Goal: Task Accomplishment & Management: Manage account settings

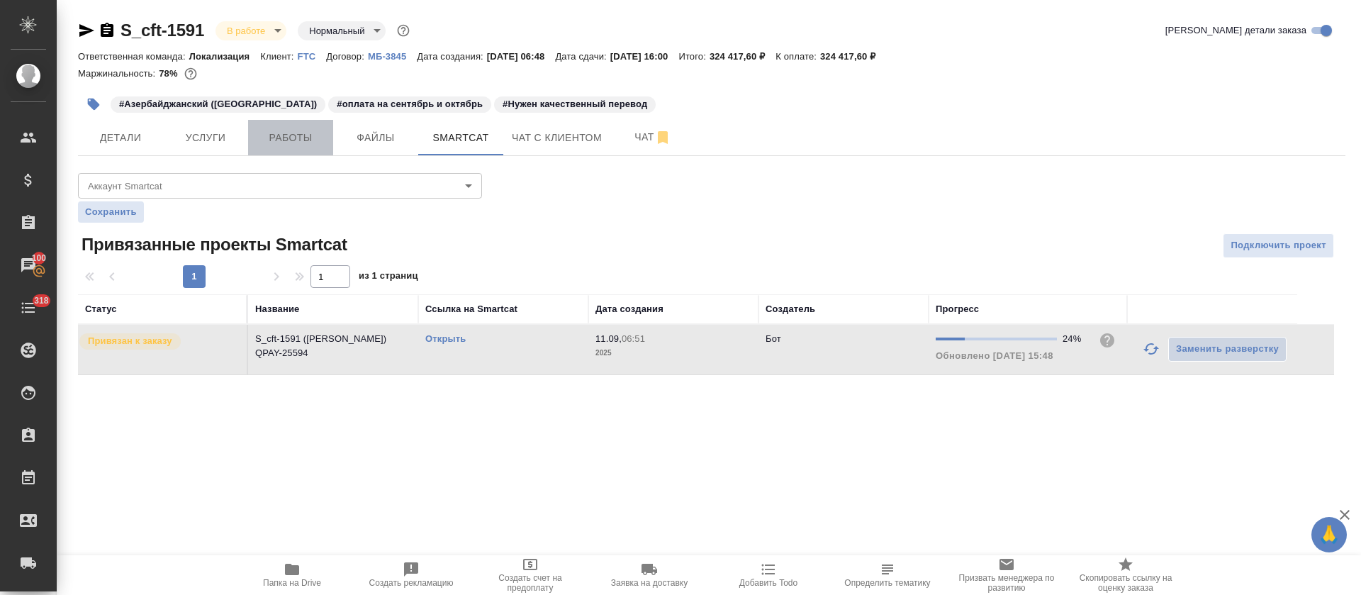
click at [279, 142] on span "Работы" at bounding box center [291, 138] width 68 height 18
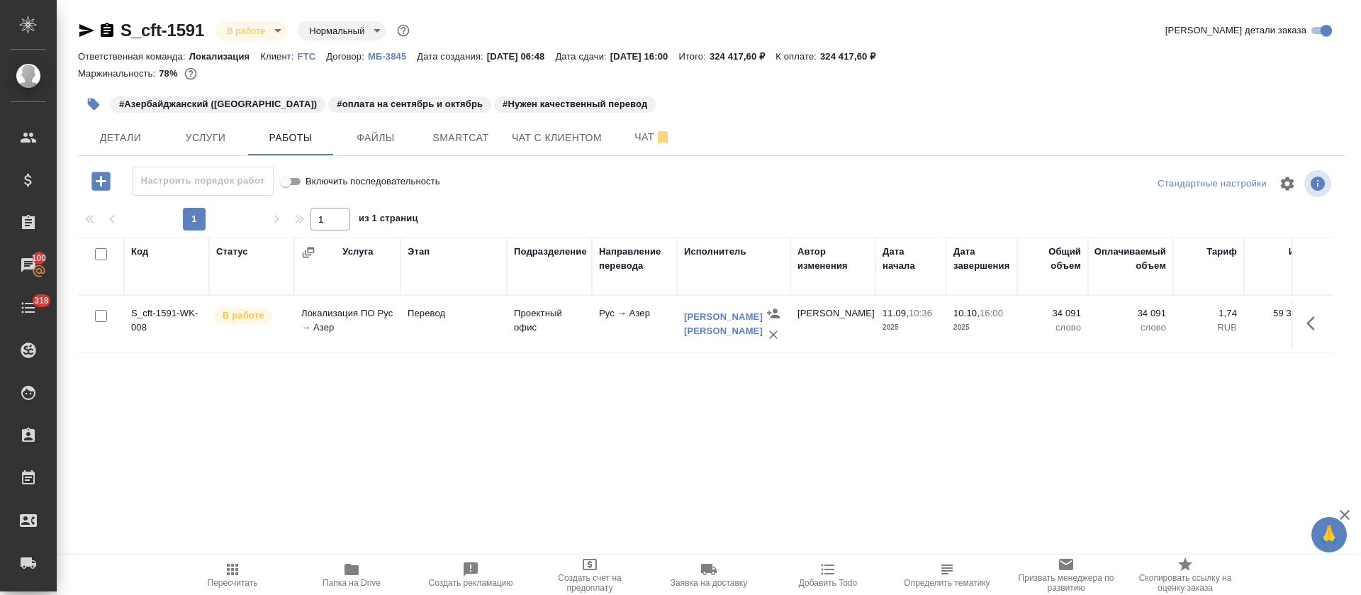
click at [106, 186] on icon "button" at bounding box center [100, 181] width 18 height 18
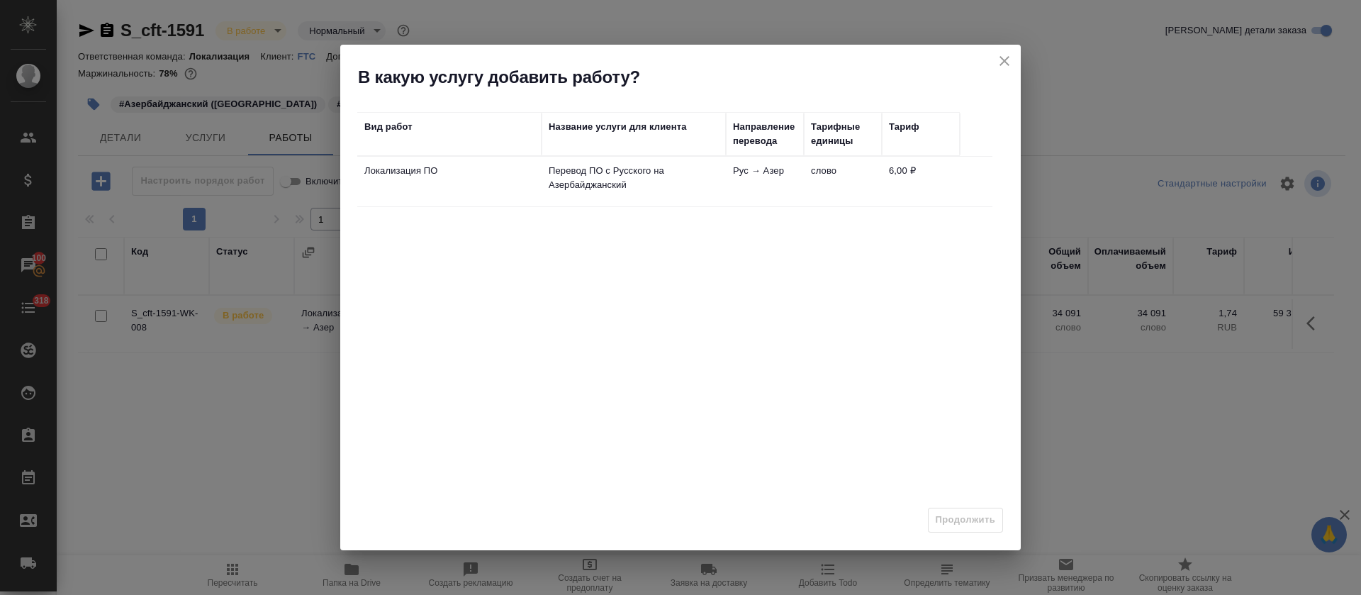
click at [466, 176] on p "Локализация ПО" at bounding box center [449, 171] width 170 height 14
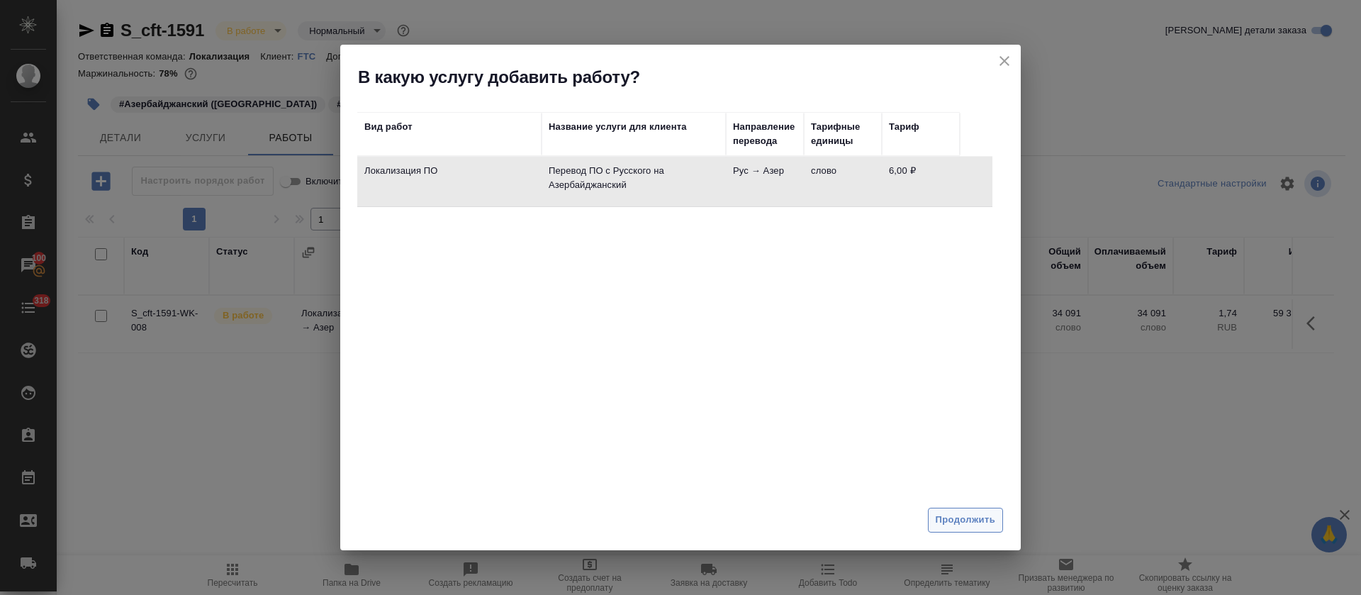
click at [951, 519] on span "Продолжить" at bounding box center [966, 520] width 60 height 16
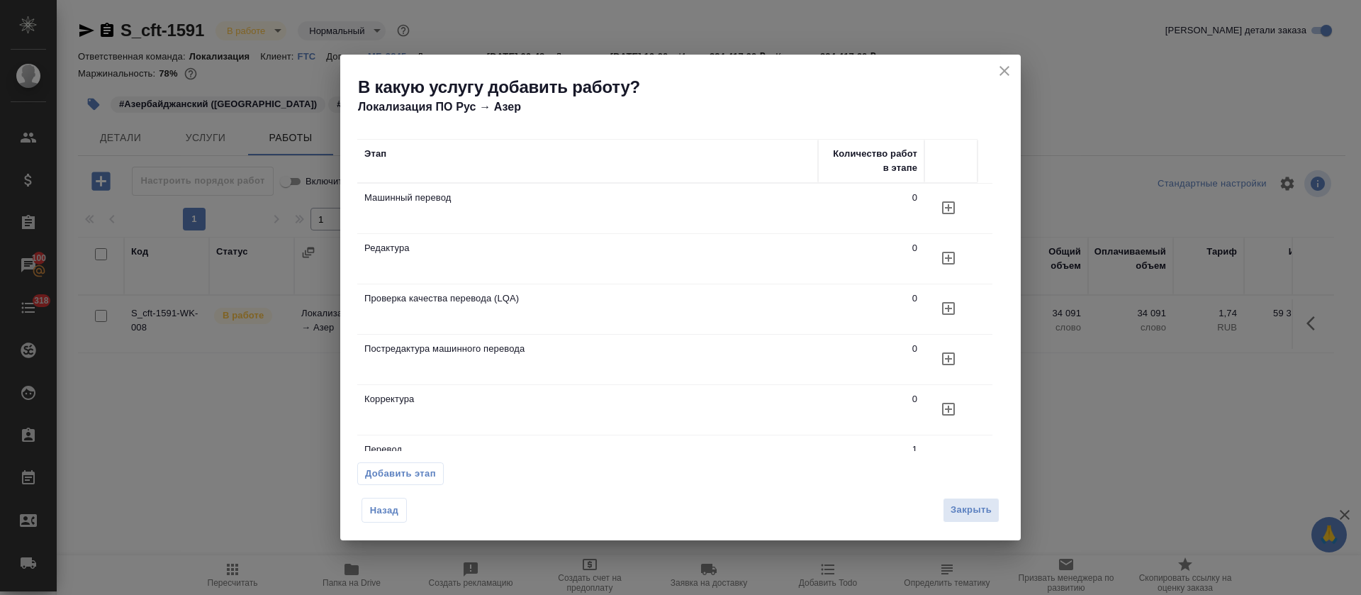
scroll to position [51, 0]
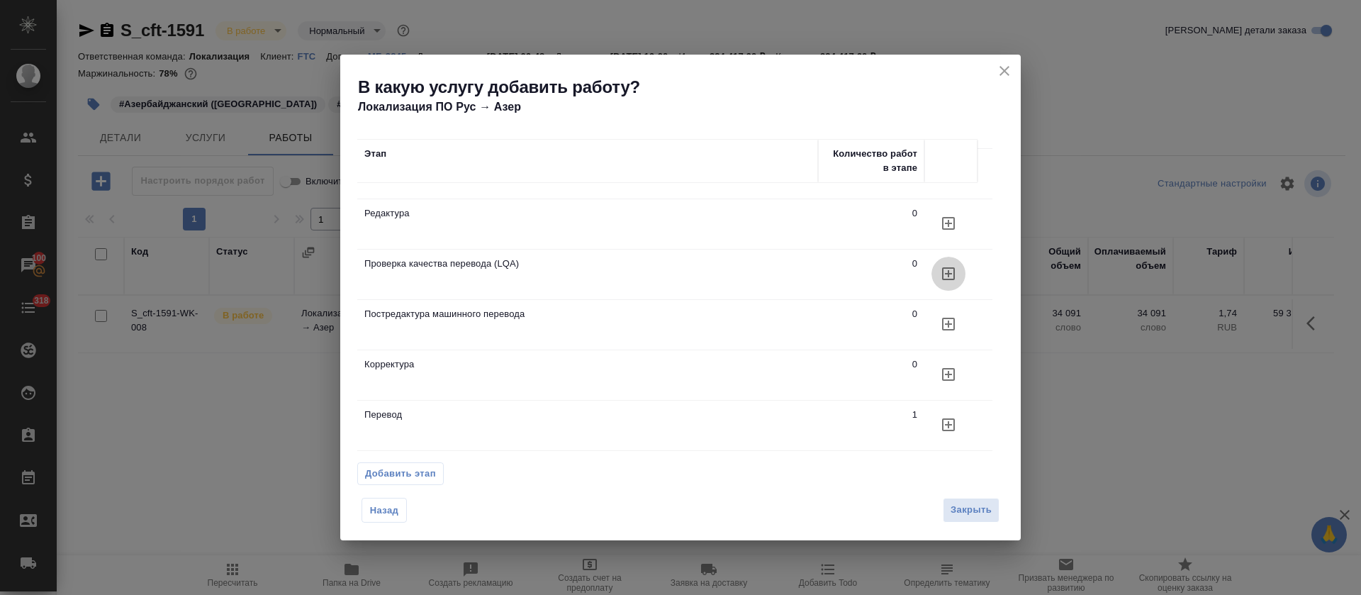
click at [953, 265] on icon "button" at bounding box center [948, 273] width 17 height 17
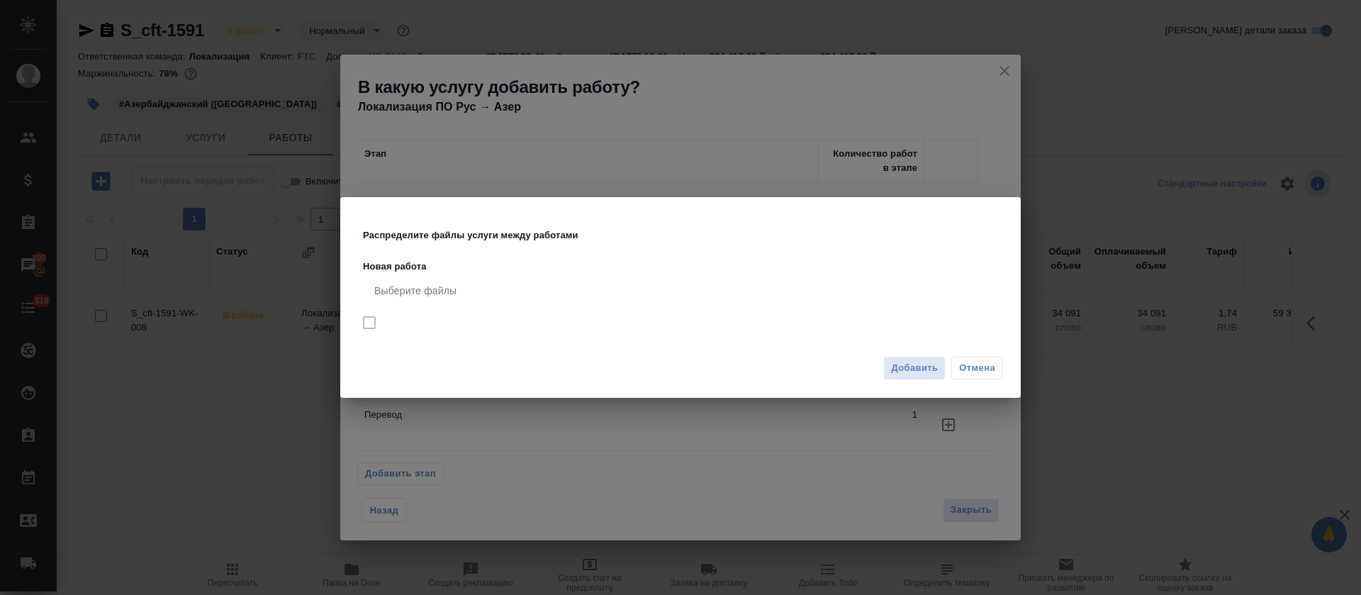
drag, startPoint x: 798, startPoint y: 355, endPoint x: 885, endPoint y: 347, distance: 87.5
click at [868, 357] on div "Распределите файлы услуги между работами Новая работа Выберите файлы Добавить О…" at bounding box center [680, 297] width 680 height 201
click at [900, 374] on span "Добавить" at bounding box center [914, 368] width 47 height 16
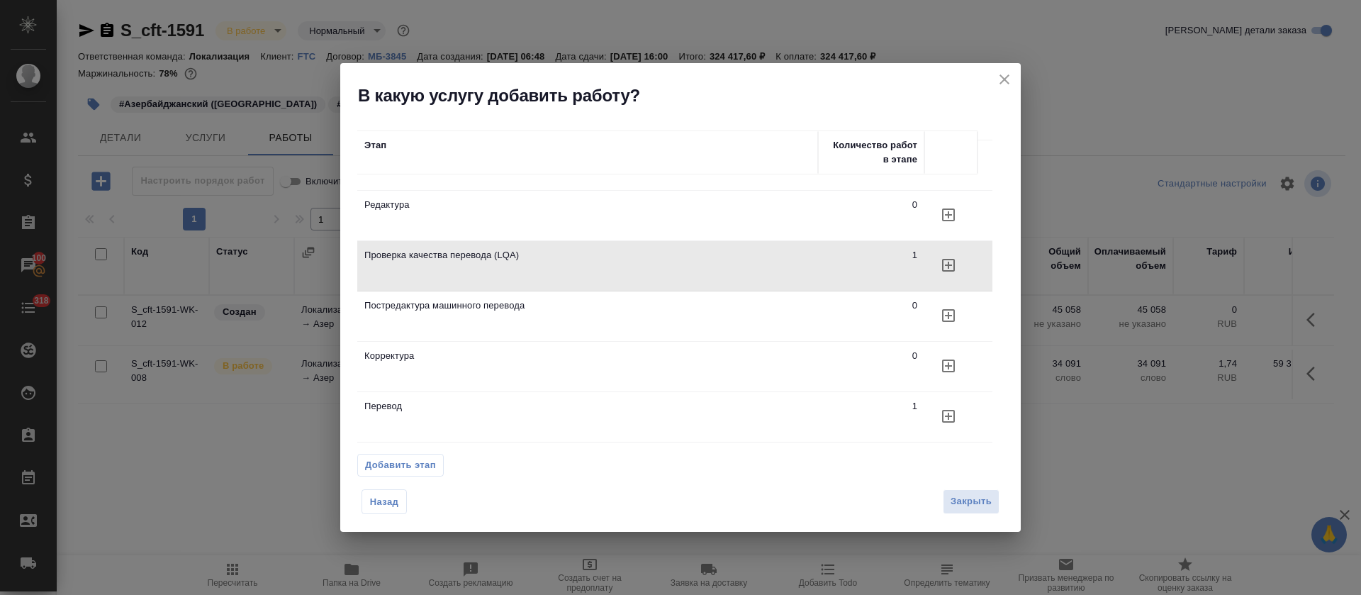
click at [1000, 84] on icon "close" at bounding box center [1004, 79] width 17 height 17
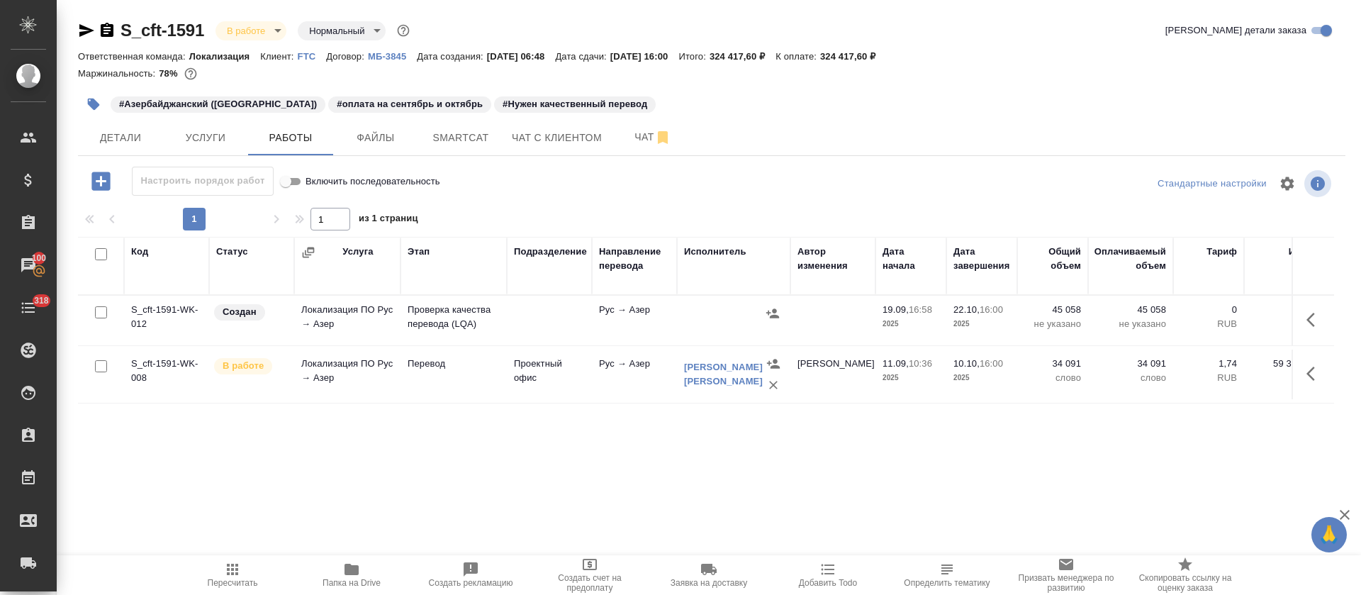
click at [1306, 310] on button "button" at bounding box center [1315, 320] width 34 height 34
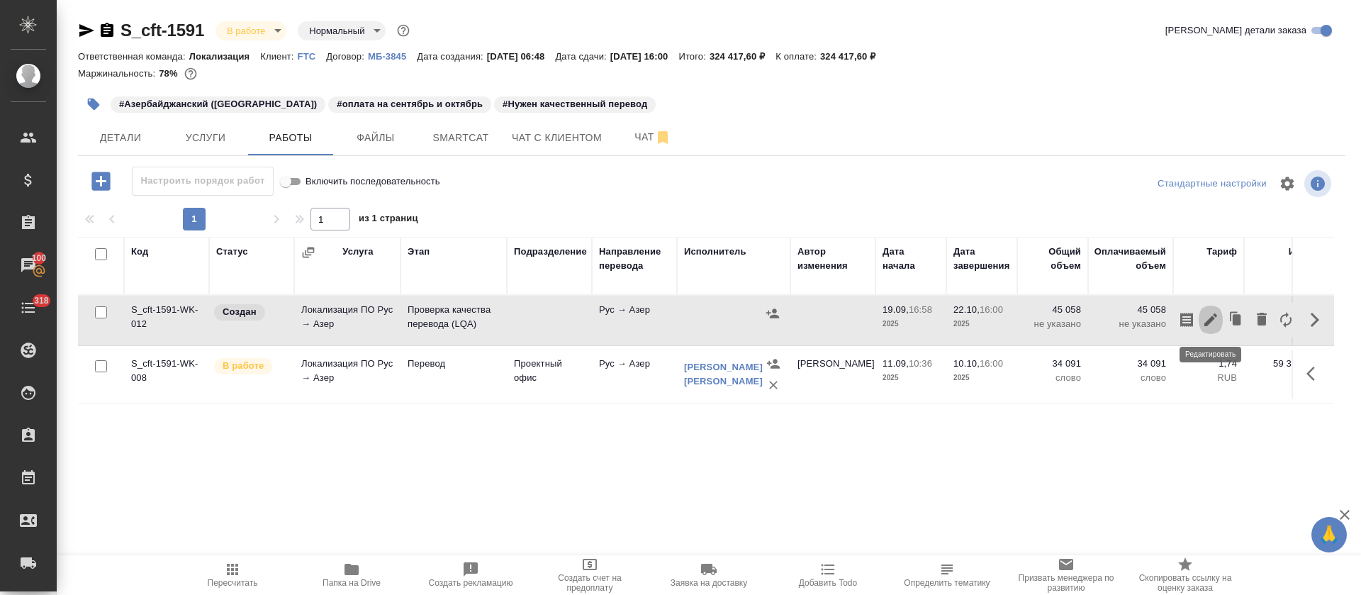
click at [1207, 320] on icon "button" at bounding box center [1210, 319] width 17 height 17
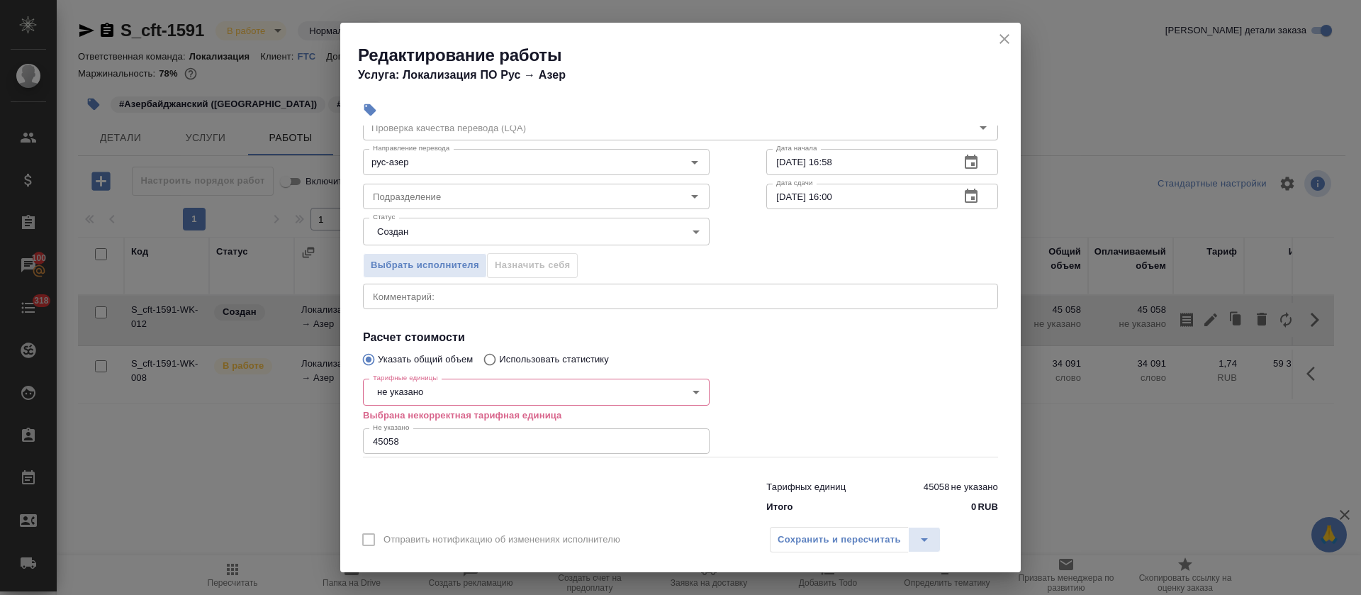
scroll to position [87, 0]
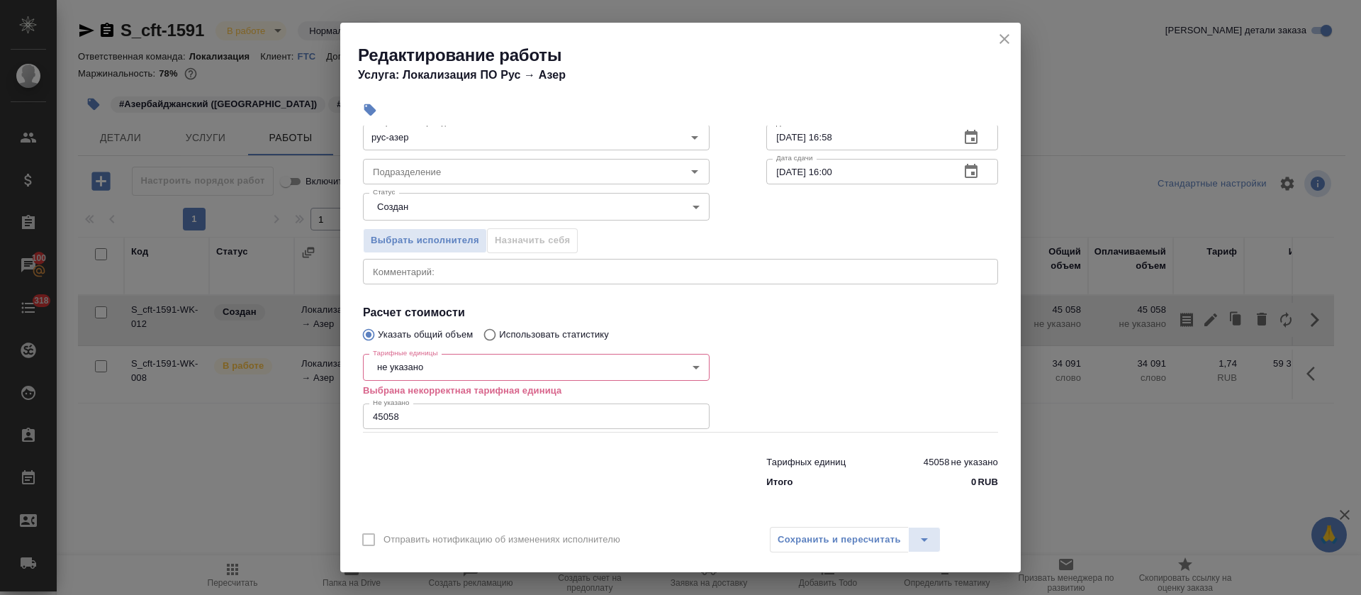
click at [415, 368] on body "🙏 .cls-1 fill:#fff; AWATERA Tretyakova Olga Клиенты Спецификации Заказы 100 Чат…" at bounding box center [680, 297] width 1361 height 595
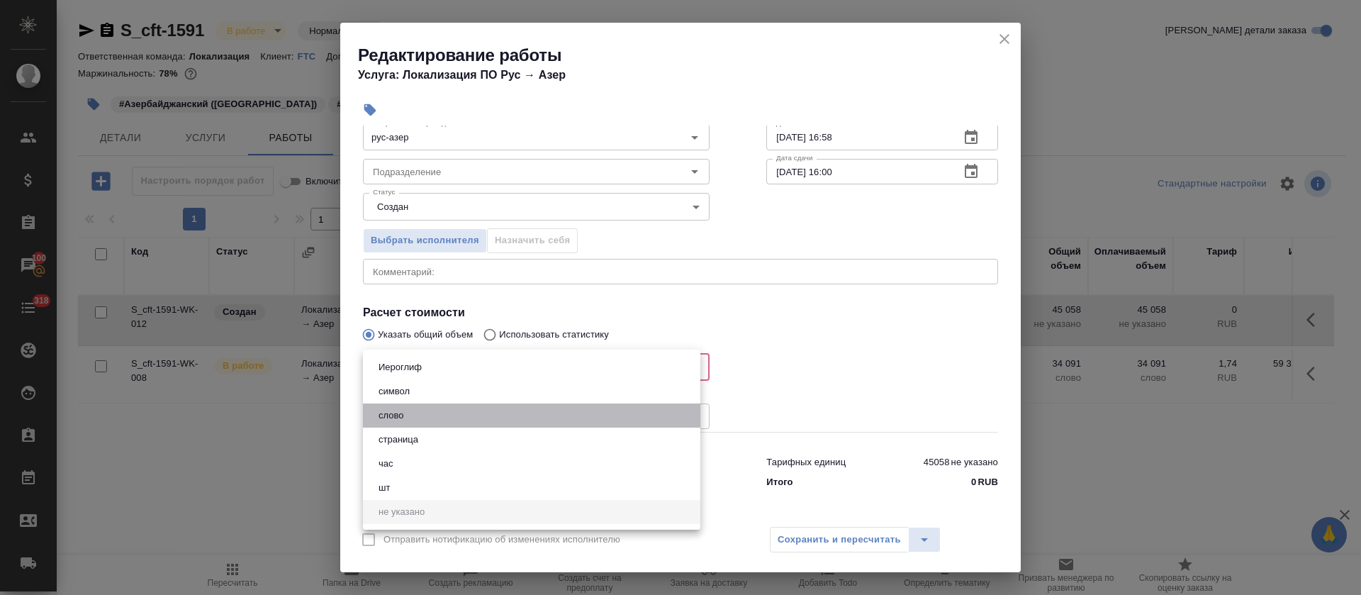
click at [406, 413] on button "слово" at bounding box center [390, 416] width 33 height 16
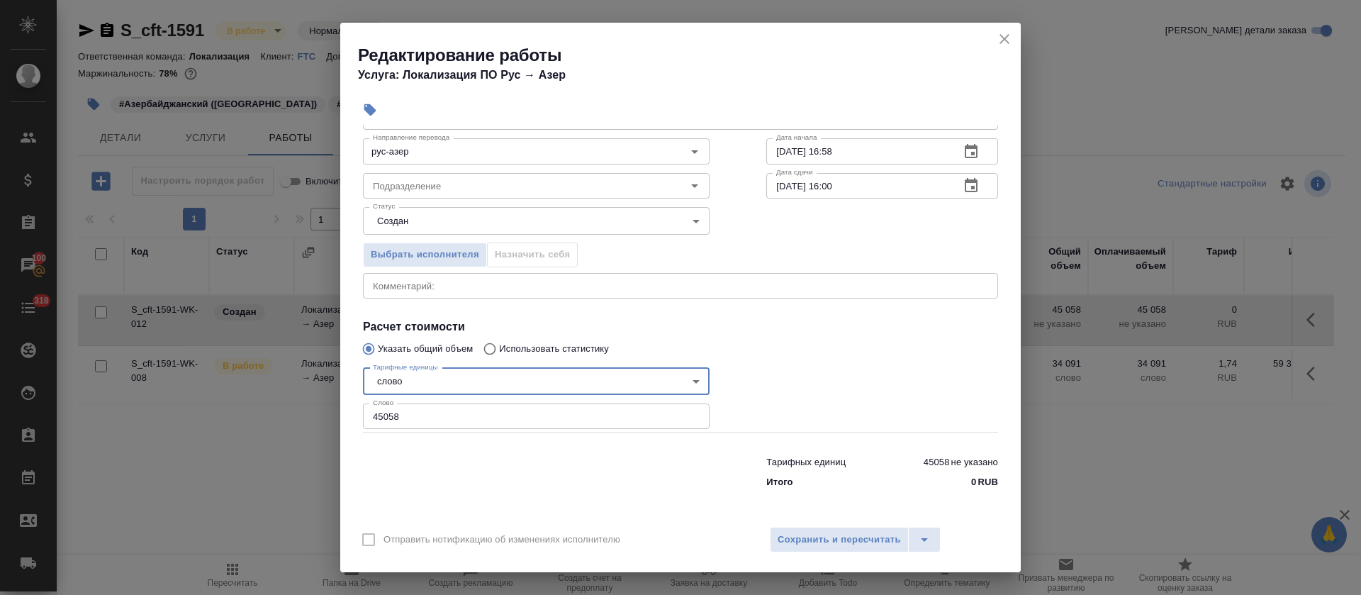
click at [407, 369] on body "🙏 .cls-1 fill:#fff; AWATERA Tretyakova Olga Клиенты Спецификации Заказы 100 Чат…" at bounding box center [680, 297] width 1361 height 595
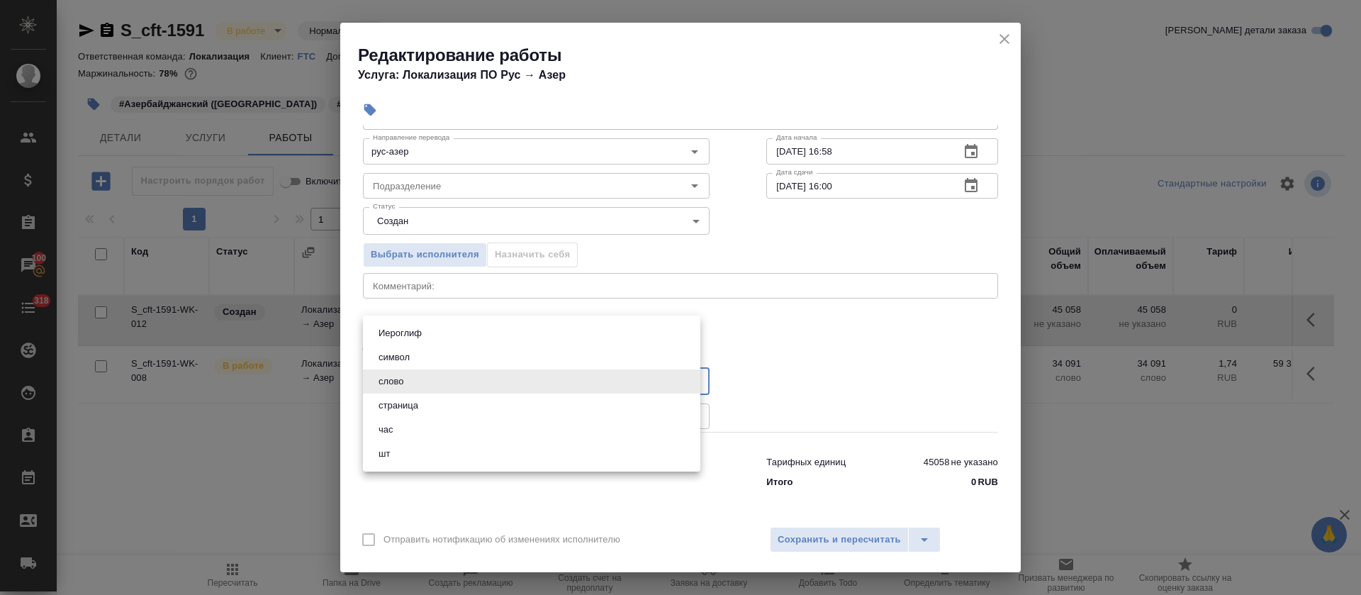
click at [409, 427] on li "час" at bounding box center [531, 430] width 337 height 24
type input "5a8b1489cc6b4906c91bfd93"
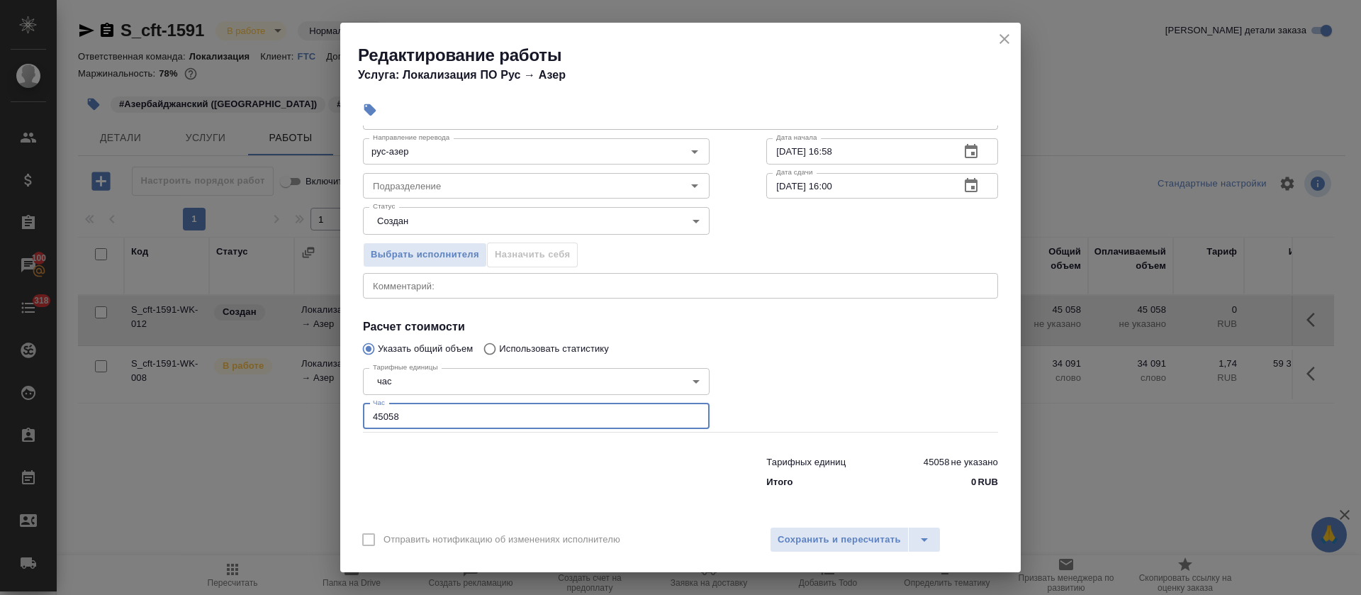
drag, startPoint x: 409, startPoint y: 427, endPoint x: 352, endPoint y: 423, distance: 57.5
click at [352, 423] on div "Параметры Файлы Вид работ Проверка качества перевода (LQA) Вид работ Направлени…" at bounding box center [680, 321] width 680 height 392
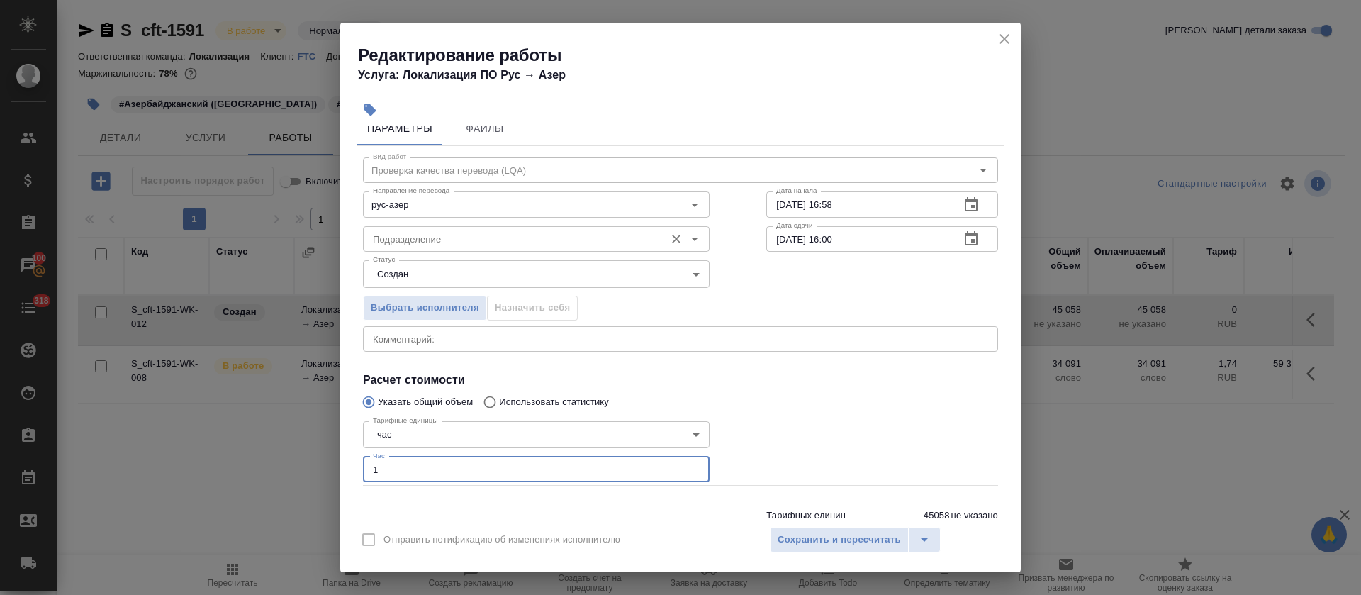
scroll to position [0, 0]
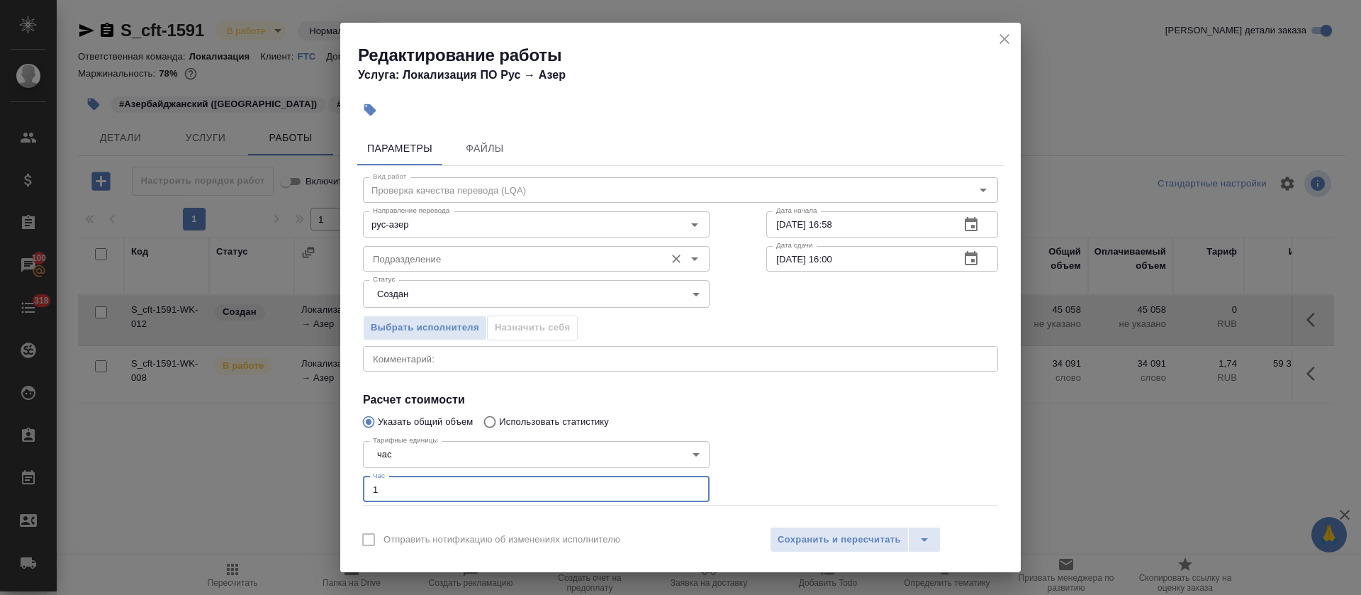
type input "1"
click at [396, 254] on input "Подразделение" at bounding box center [512, 258] width 291 height 17
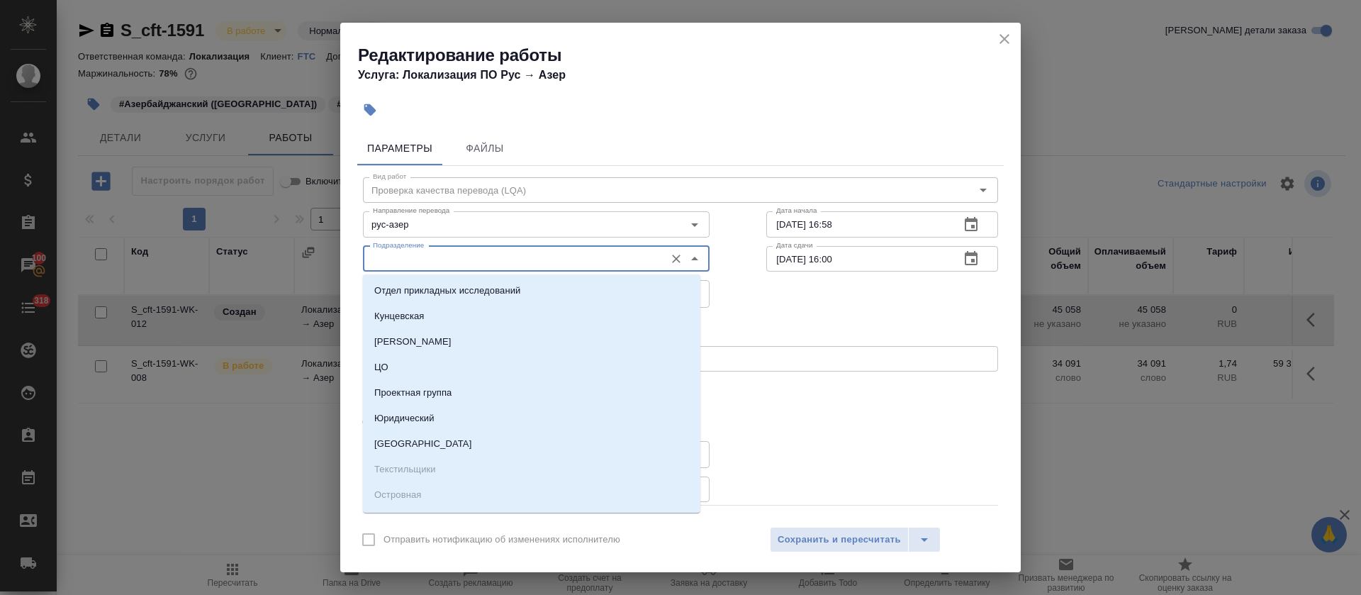
type input "k"
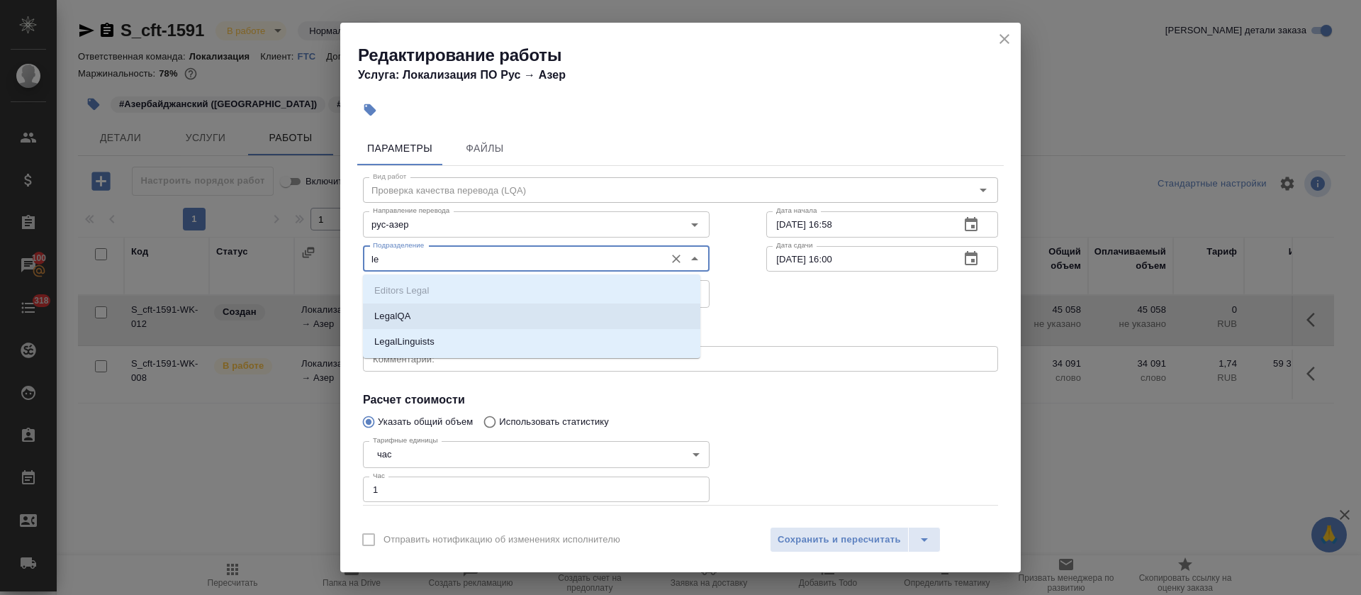
click at [425, 317] on li "LegalQA" at bounding box center [531, 316] width 337 height 26
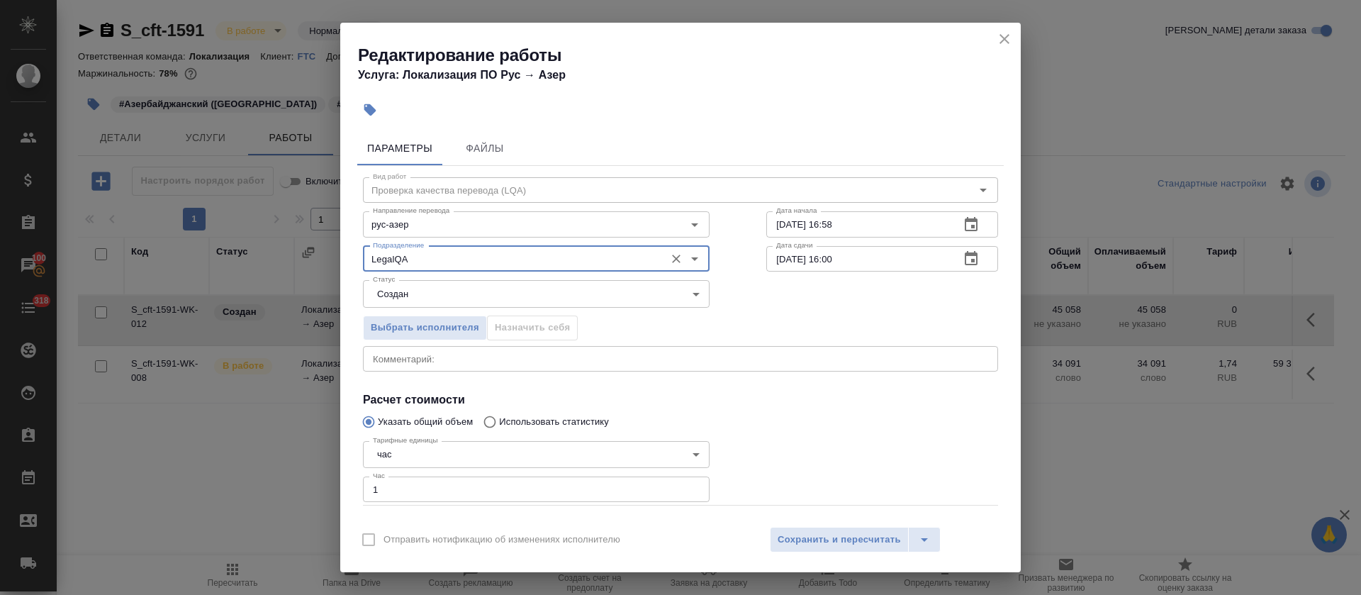
type input "LegalQA"
click at [424, 296] on body "🙏 .cls-1 fill:#fff; AWATERA Tretyakova Olga Клиенты Спецификации Заказы 100 Чат…" at bounding box center [680, 297] width 1361 height 595
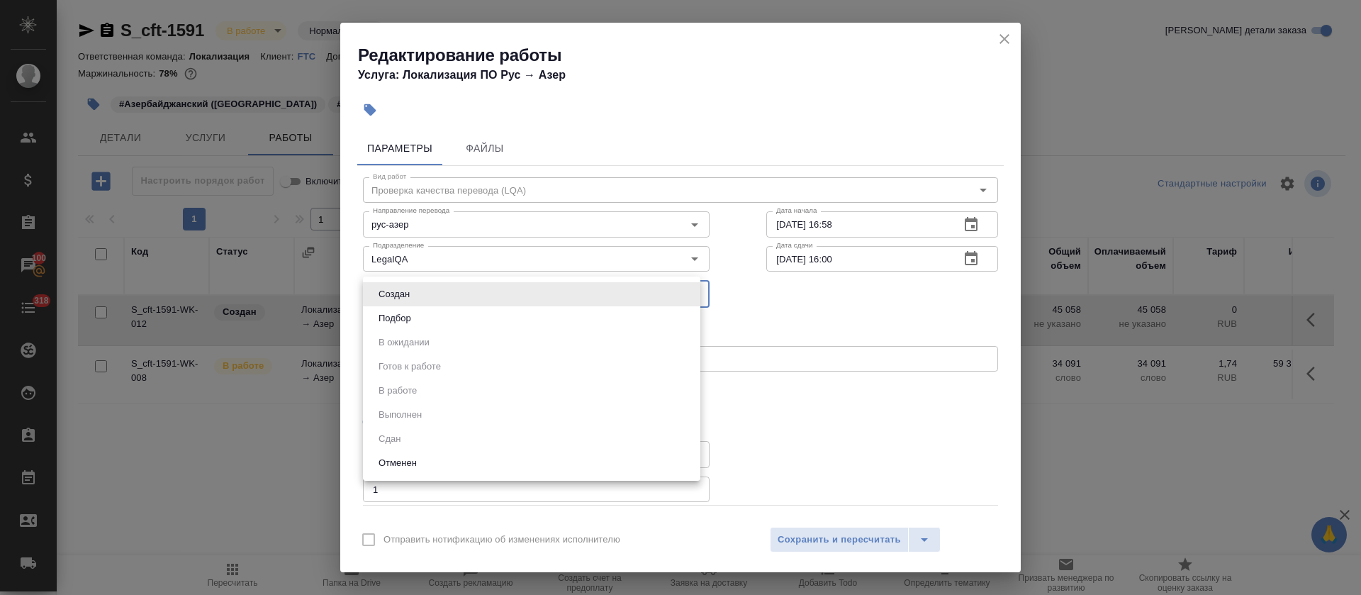
click at [424, 322] on li "Подбор" at bounding box center [531, 318] width 337 height 24
type input "recruiting"
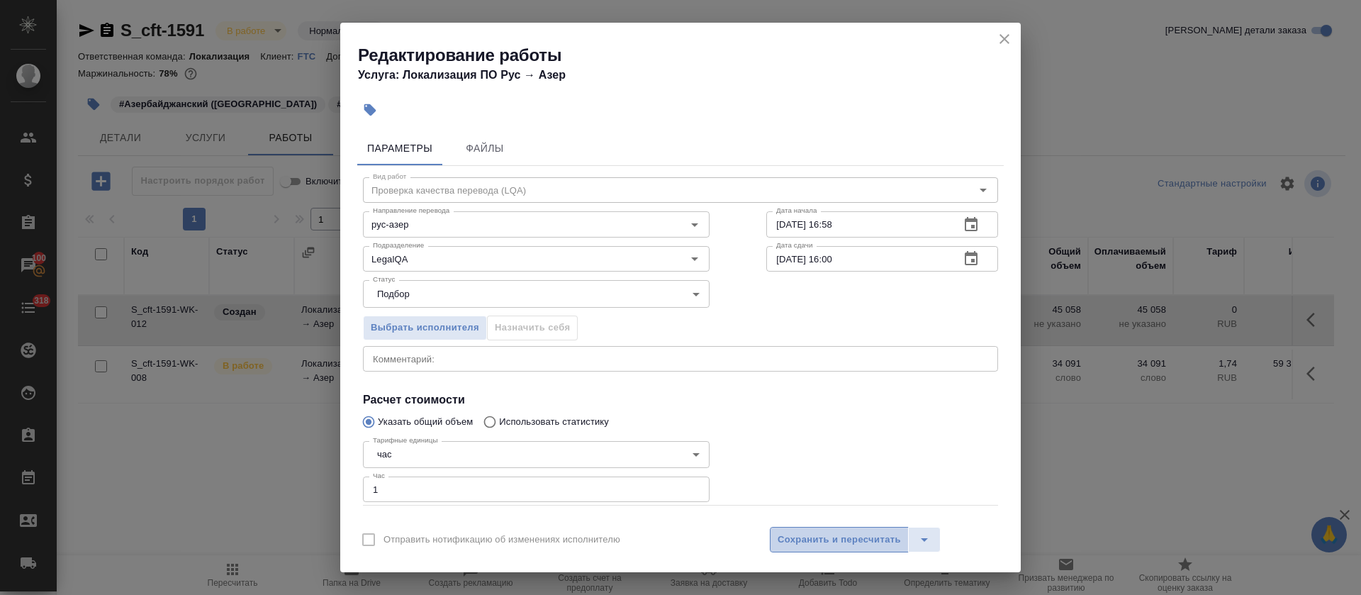
click at [795, 535] on span "Сохранить и пересчитать" at bounding box center [839, 540] width 123 height 16
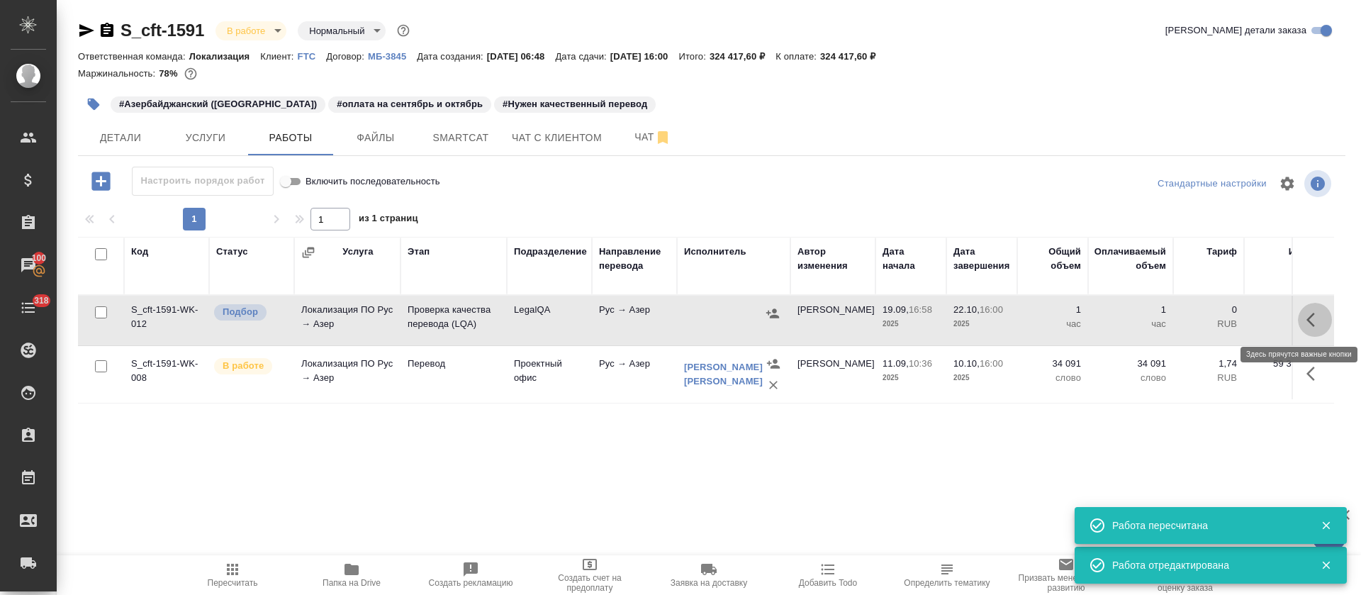
click at [1321, 318] on icon "button" at bounding box center [1314, 319] width 17 height 17
click at [1186, 327] on icon "button" at bounding box center [1186, 319] width 17 height 17
click at [486, 143] on span "Smartcat" at bounding box center [461, 138] width 68 height 18
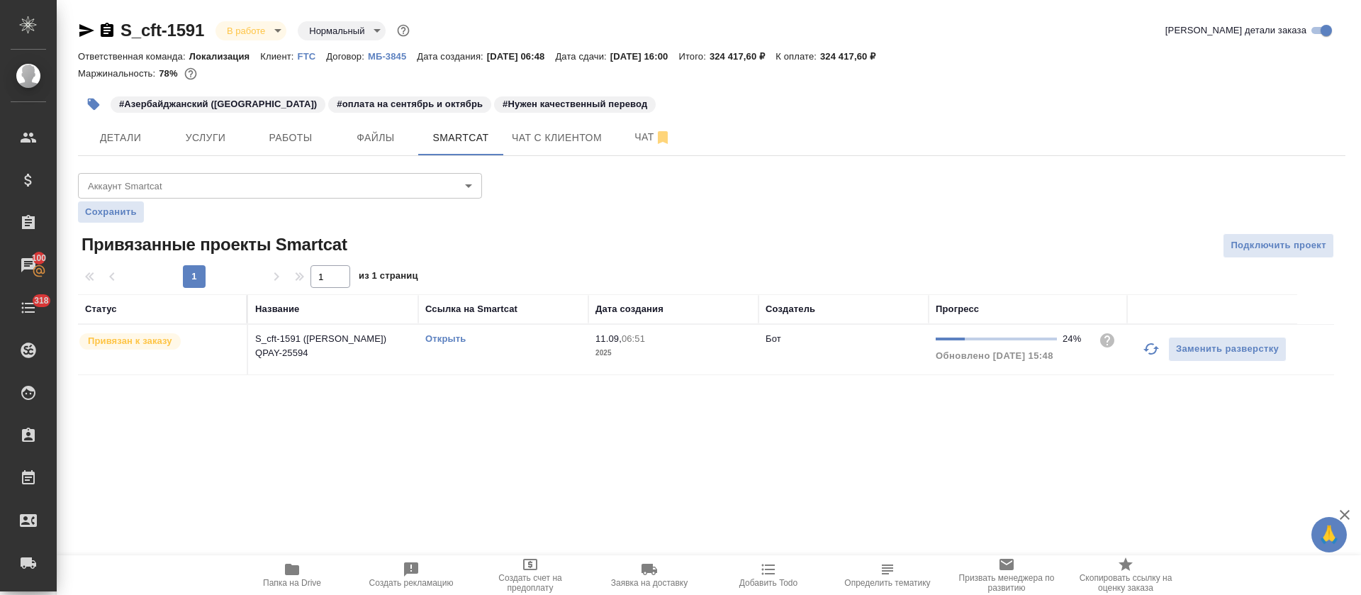
click at [456, 339] on link "Открыть" at bounding box center [445, 338] width 40 height 11
click at [299, 152] on button "Работы" at bounding box center [290, 137] width 85 height 35
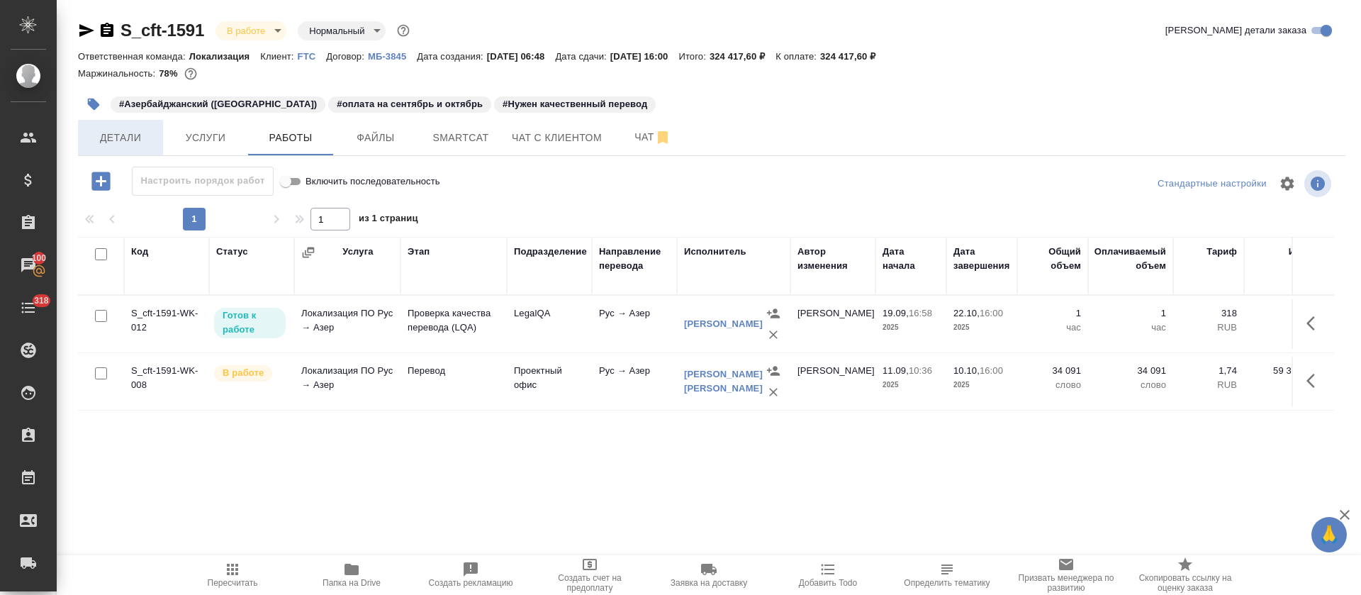
click at [105, 140] on span "Детали" at bounding box center [120, 138] width 68 height 18
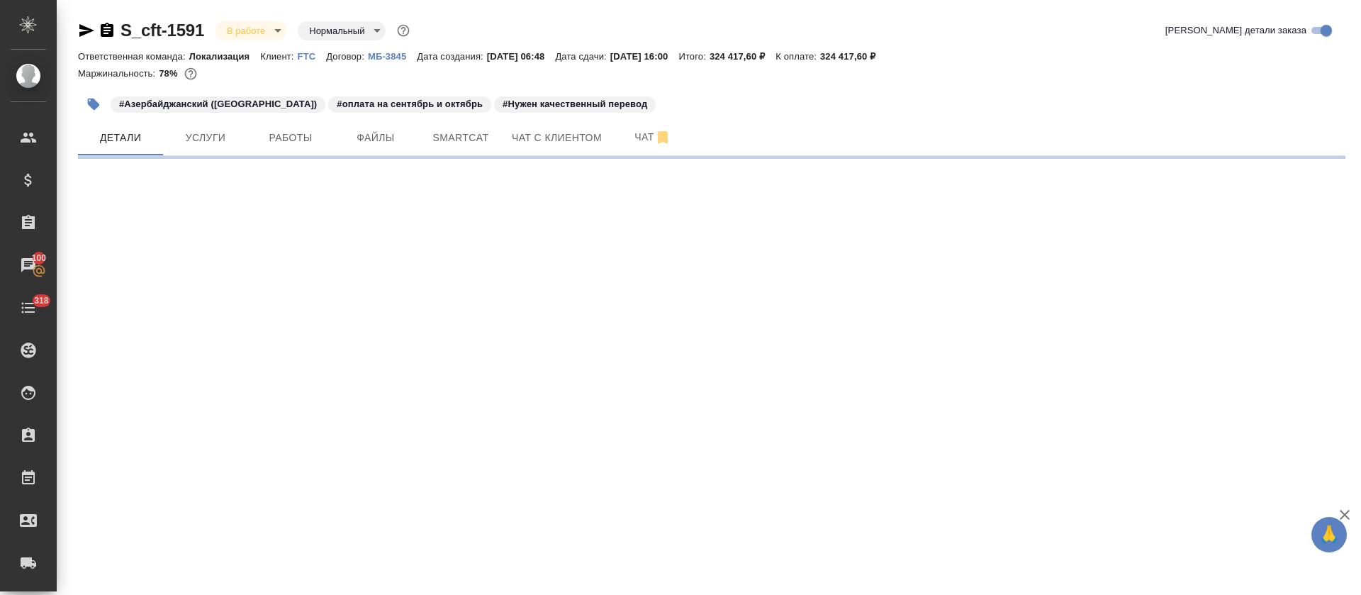
select select "RU"
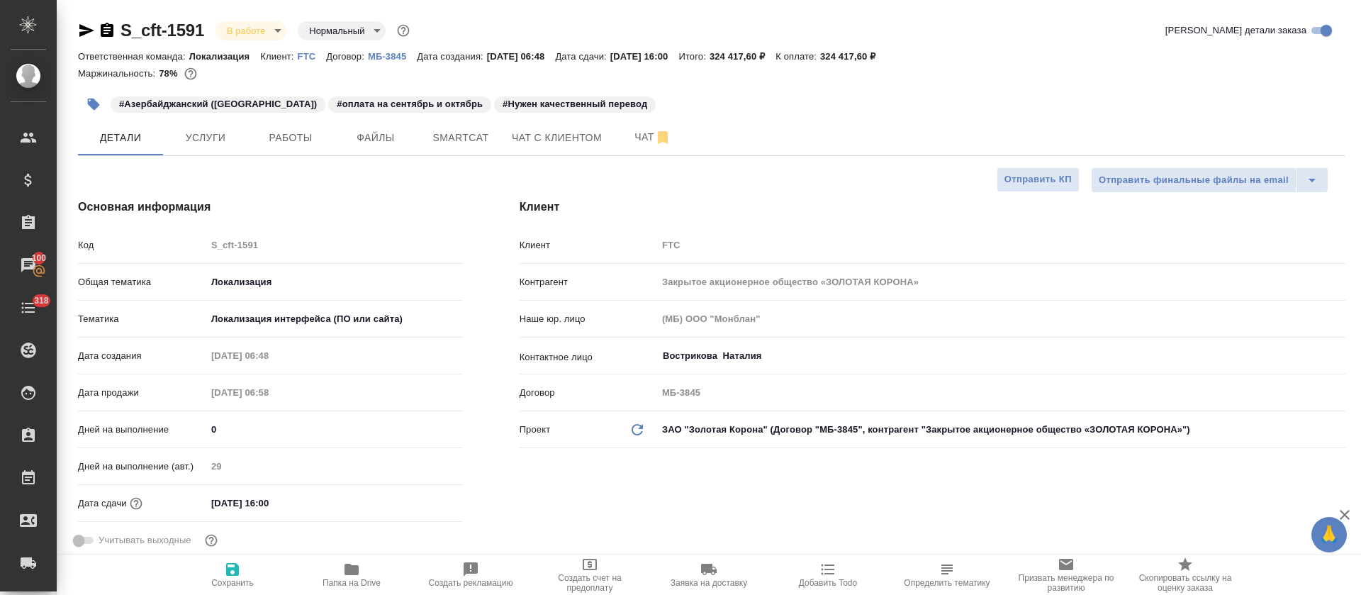
type textarea "x"
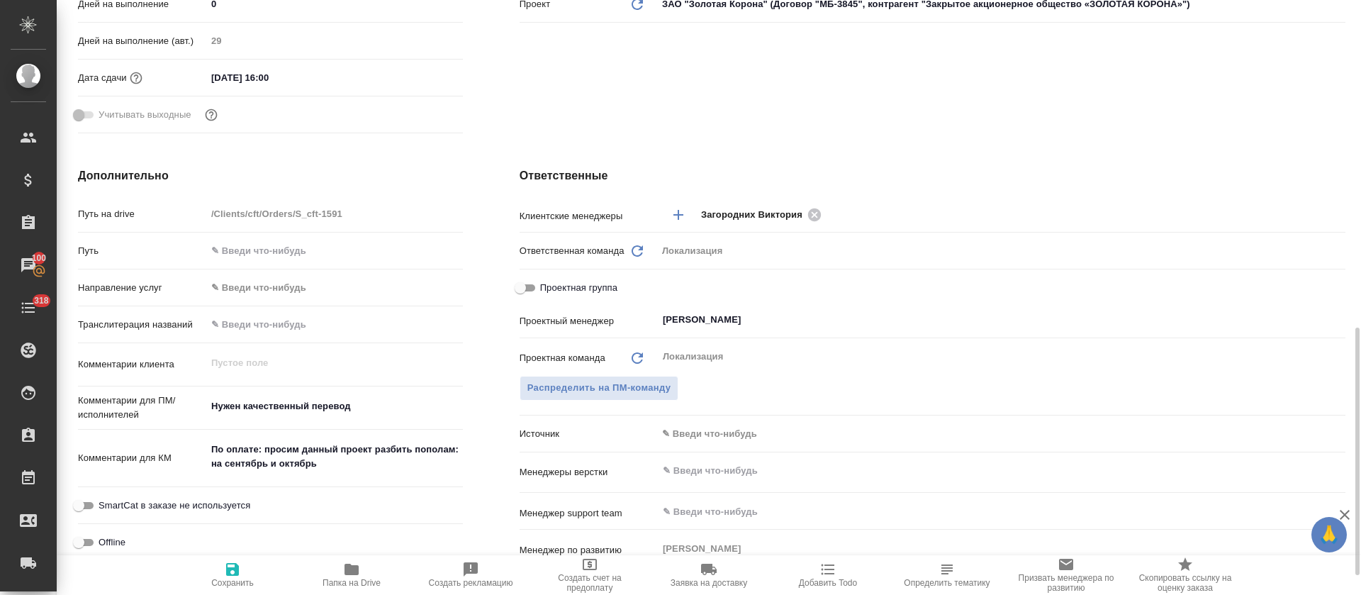
scroll to position [532, 0]
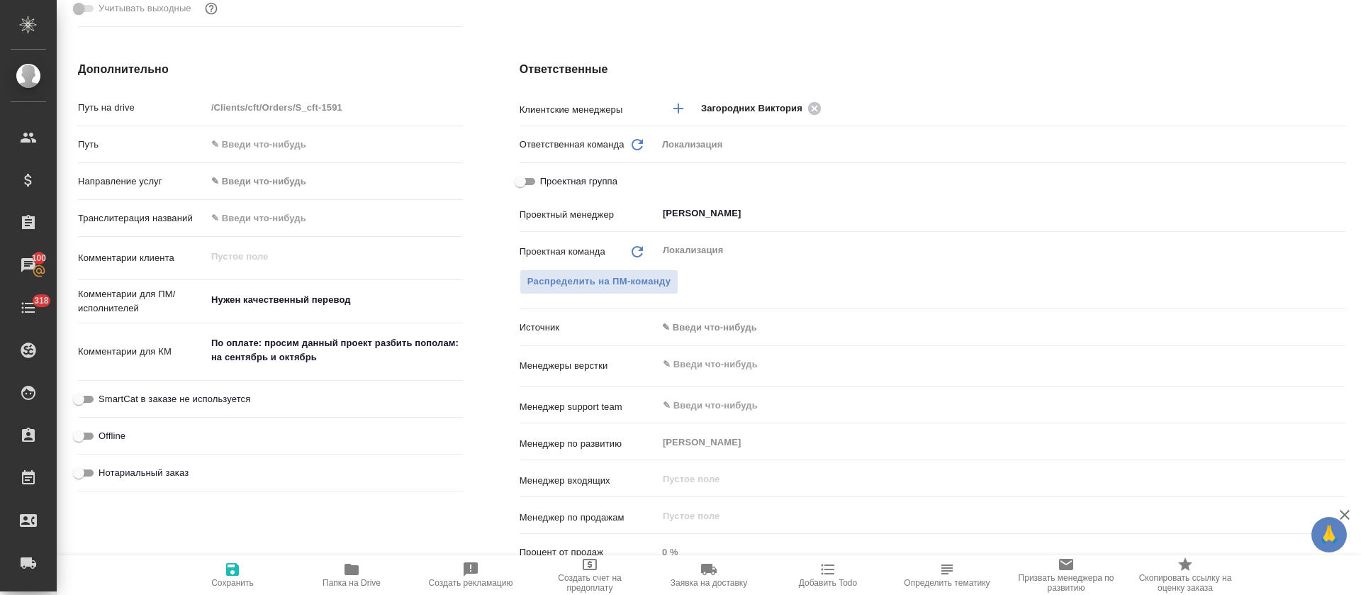
type textarea "x"
click at [375, 304] on textarea "Нужен качественный перевод" at bounding box center [334, 300] width 257 height 24
type textarea "Нужен качественный перевод"
type textarea "x"
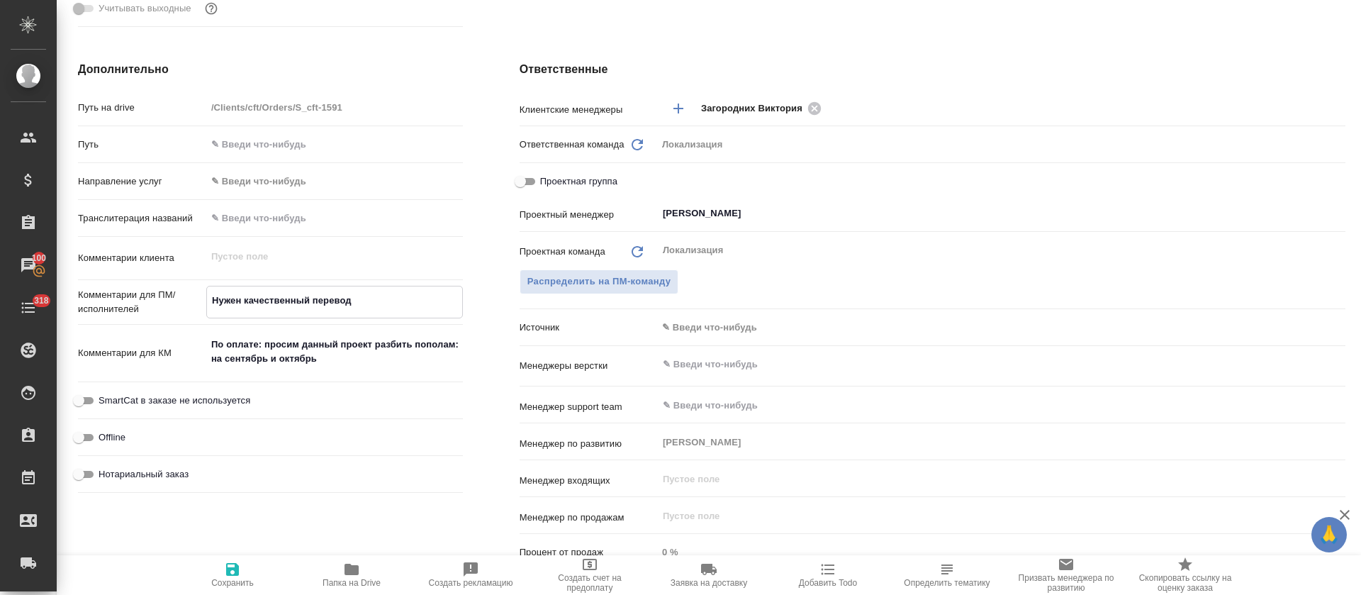
type textarea "x"
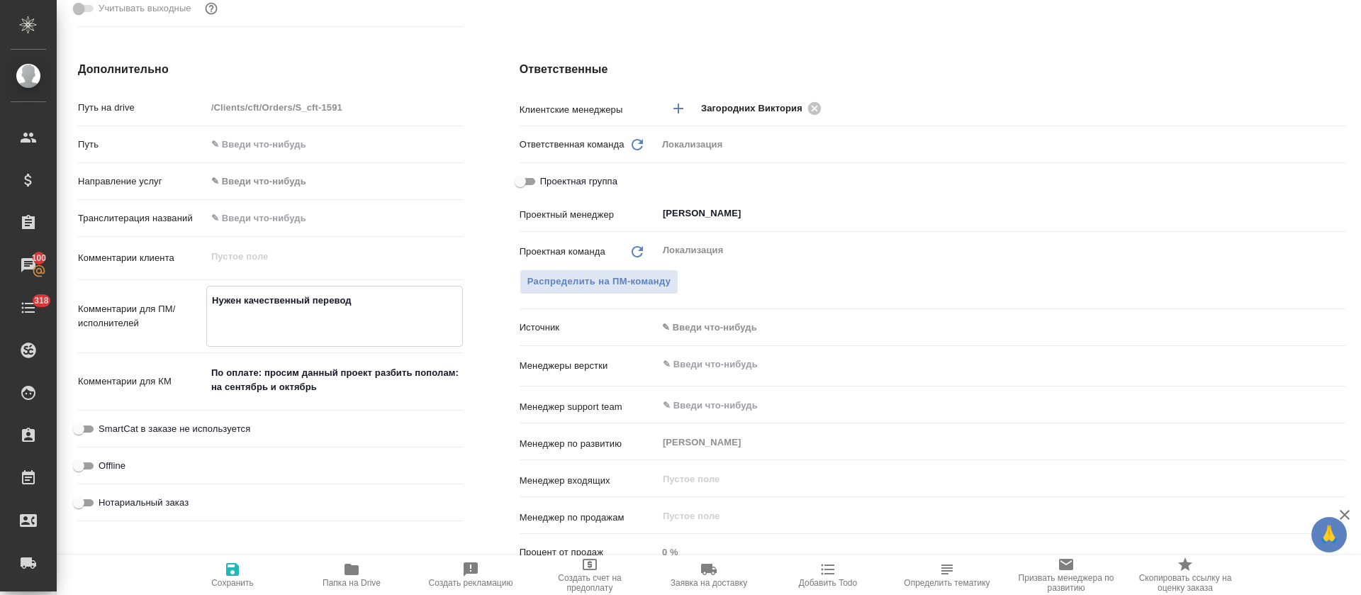
paste textarea "График: Первая партия до 24.09 QPAY-25594_МКК_03 09 ИУ_consumer_ПО_на базе 28.0…"
type textarea "Нужен качественный перевод График: Первая партия до 24.09 QPAY-25594_МКК_03 09 …"
type textarea "x"
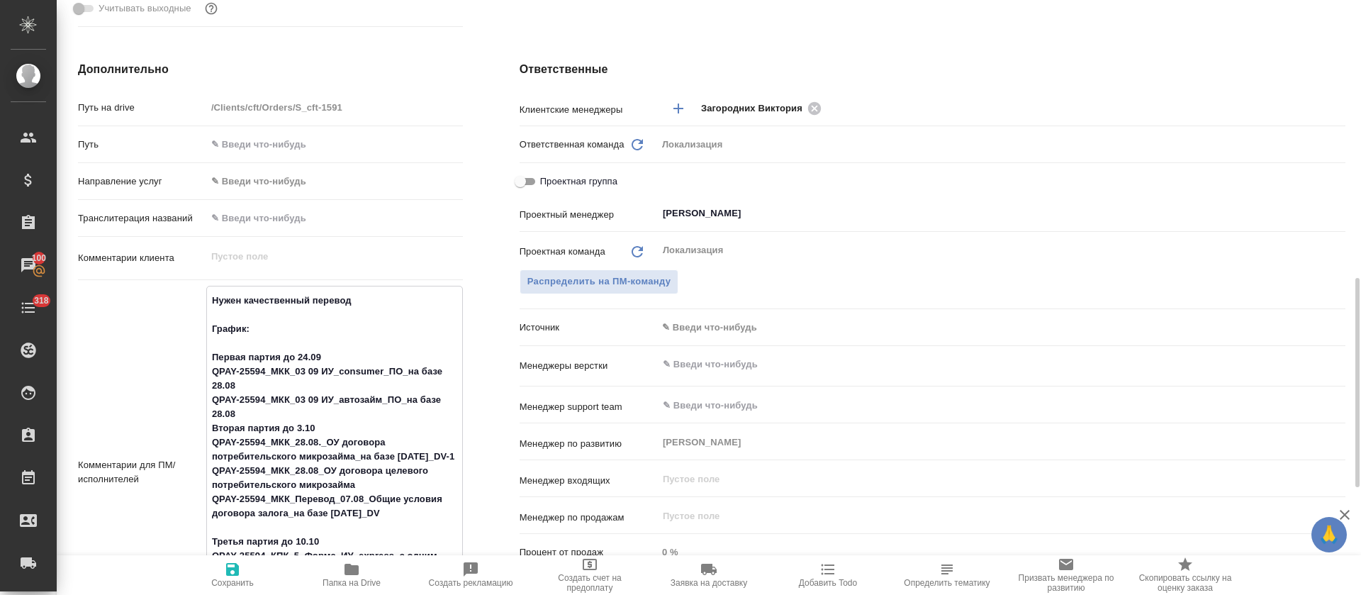
scroll to position [599, 0]
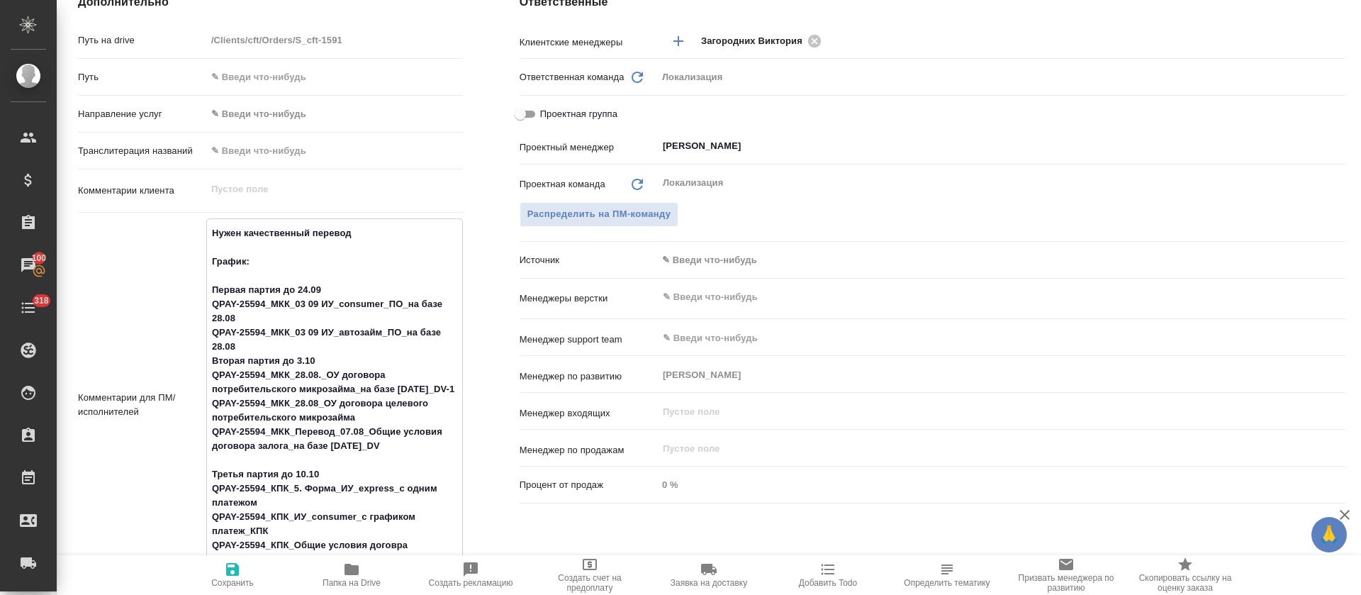
click at [244, 264] on textarea "Нужен качественный перевод График: Первая партия до 24.09 QPAY-25594_МКК_03 09 …" at bounding box center [334, 403] width 255 height 364
type textarea "Нужен качественный перевод График : Первая партия до 24.09 QPAY-25594_МКК_03 09…"
type textarea "x"
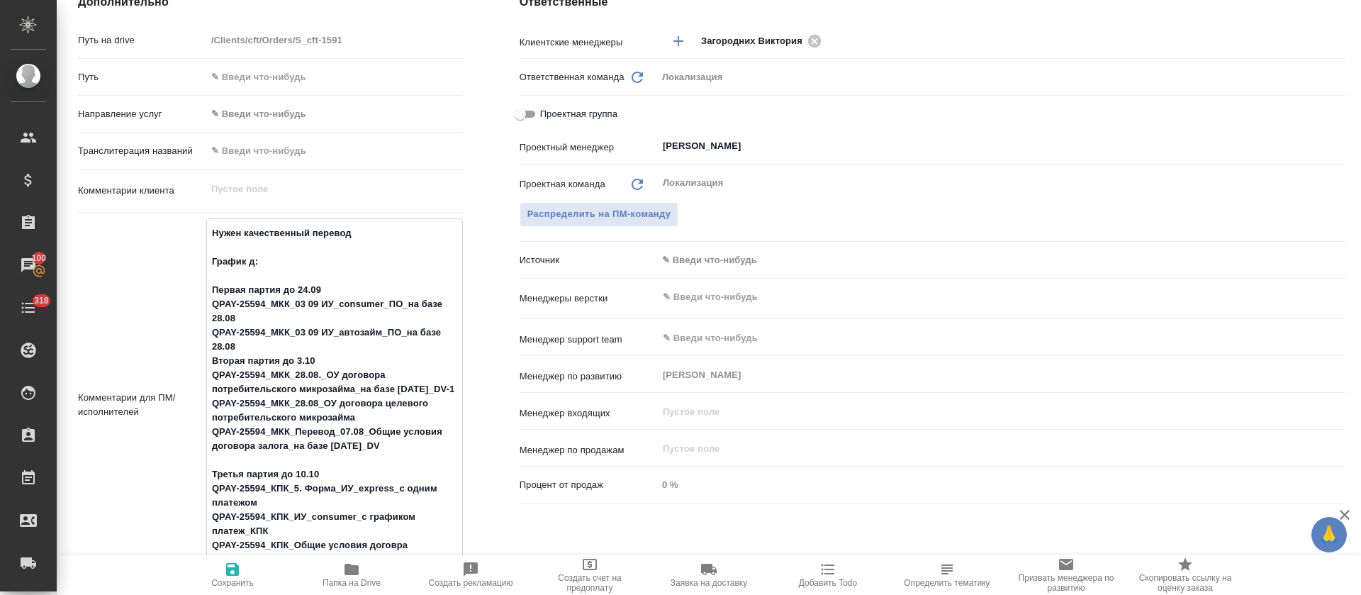
type textarea "Нужен качественный перевод График дл: Первая партия до 24.09 QPAY-25594_МКК_03 …"
type textarea "x"
type textarea "Нужен качественный перевод График для: Первая партия до 24.09 QPAY-25594_МКК_03…"
type textarea "x"
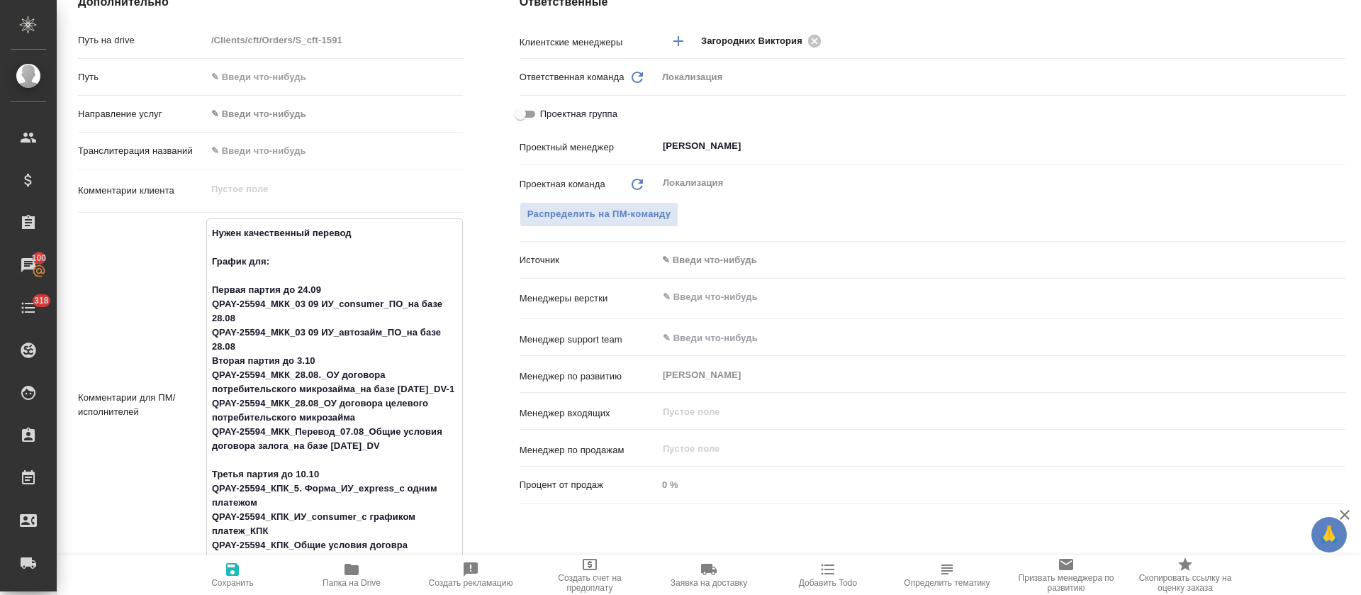
type textarea "Нужен качественный перевод График для : Первая партия до 24.09 QPAY-25594_МКК_0…"
type textarea "x"
type textarea "Нужен качественный перевод График для п: Первая партия до 24.09 QPAY-25594_МКК_…"
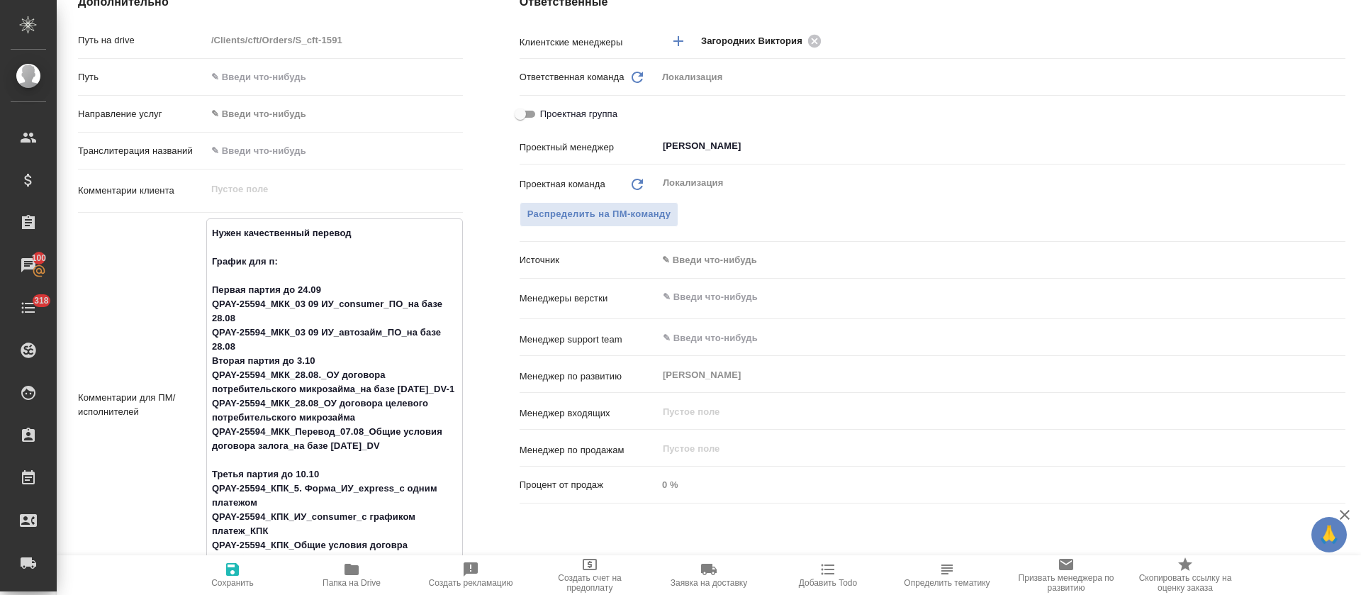
type textarea "x"
type textarea "Нужен качественный перевод График для пе: Первая партия до 24.09 QPAY-25594_МКК…"
type textarea "x"
type textarea "Нужен качественный перевод График для перево: Первая партия до 24.09 QPAY-25594…"
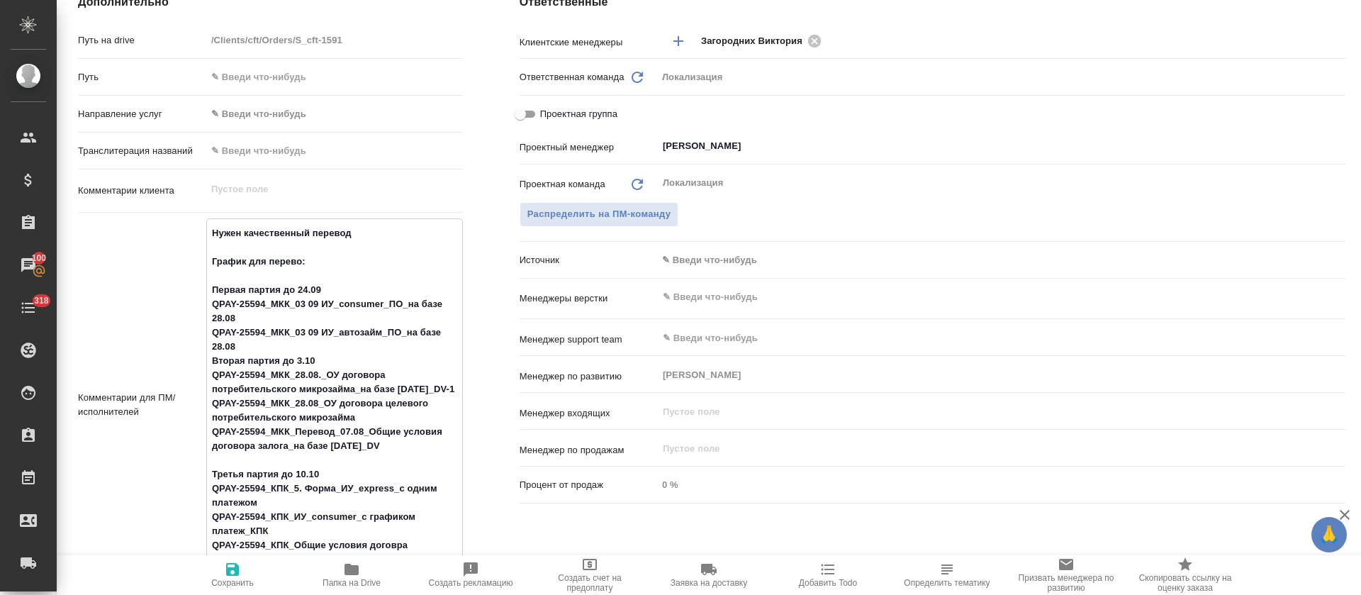
type textarea "x"
type textarea "Нужен качественный перевод График для переводчика: Первая партия до 24.09 QPAY-…"
type textarea "x"
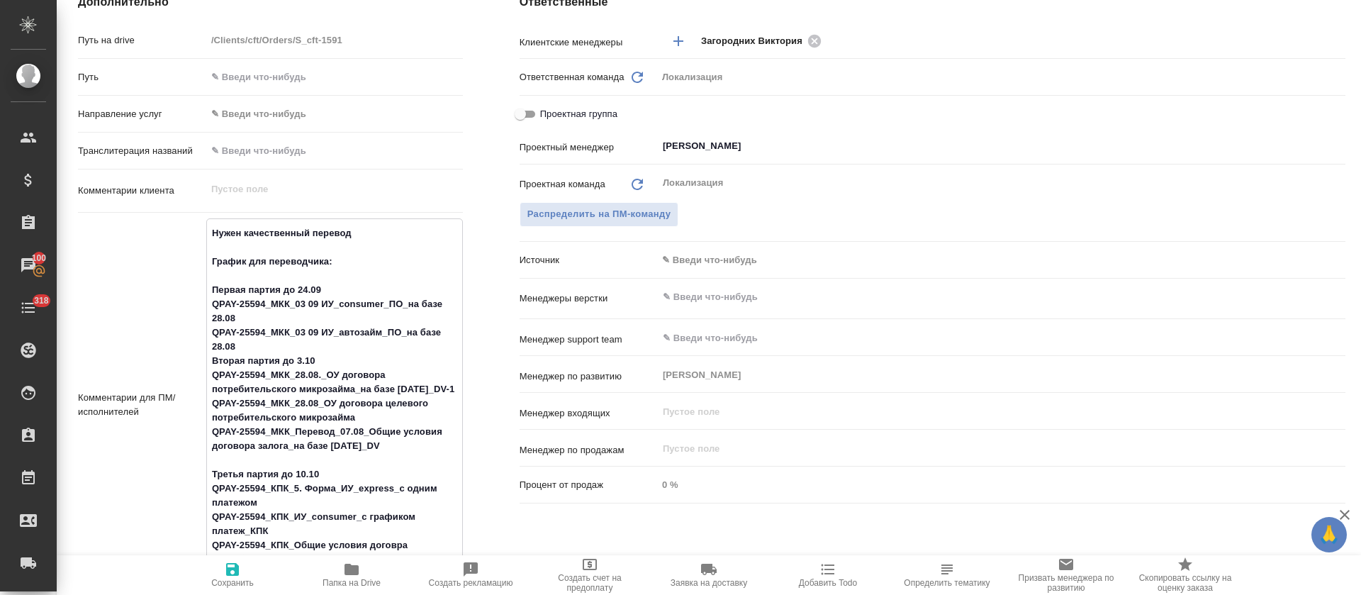
type textarea "x"
type textarea "Нужен качественный перевод График для переводчика: Первая партия до 24.09 QPAY-…"
type textarea "x"
click at [237, 571] on icon "button" at bounding box center [232, 569] width 13 height 13
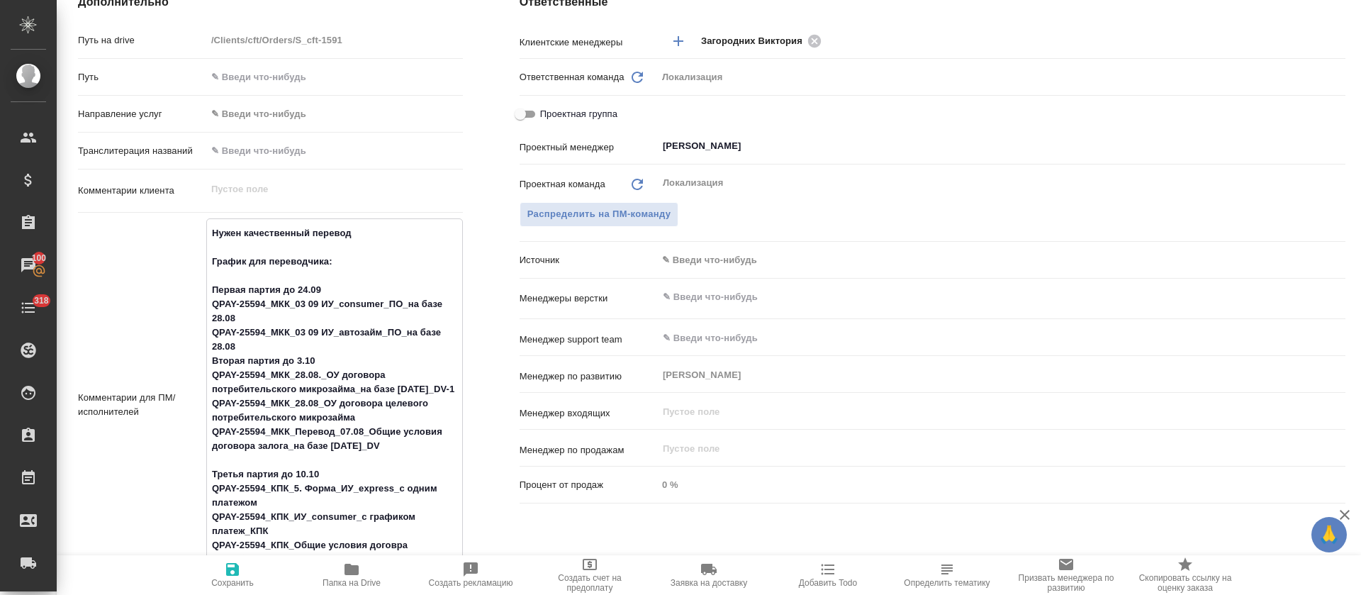
type textarea "x"
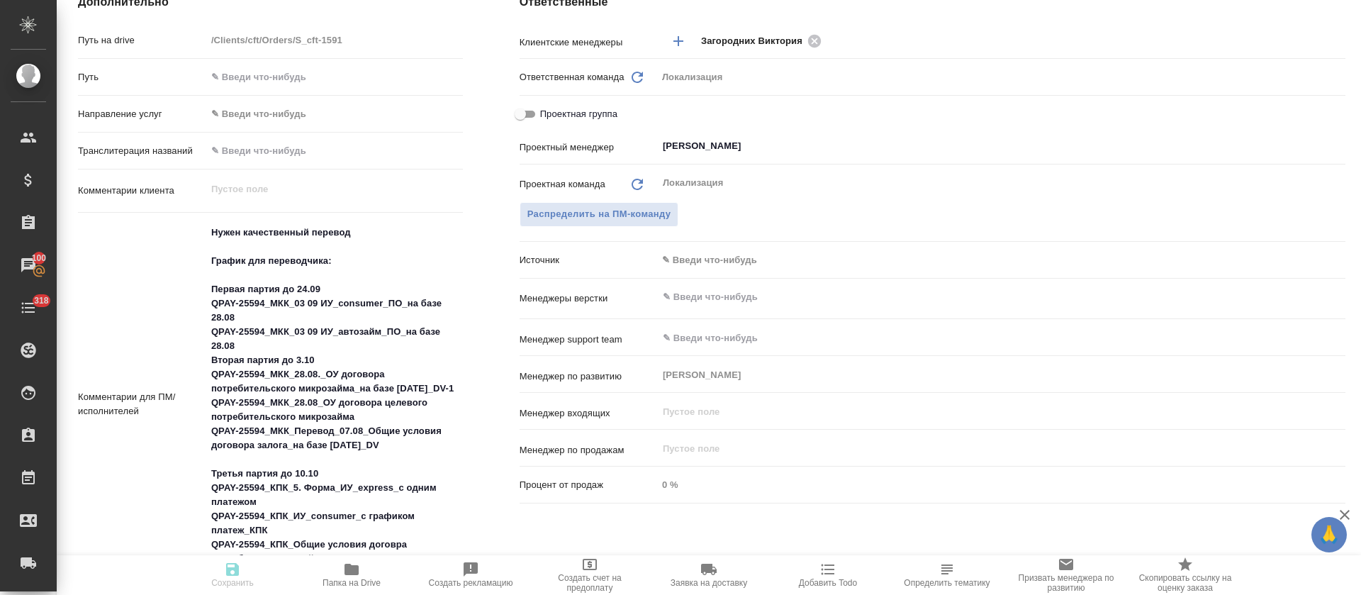
type textarea "x"
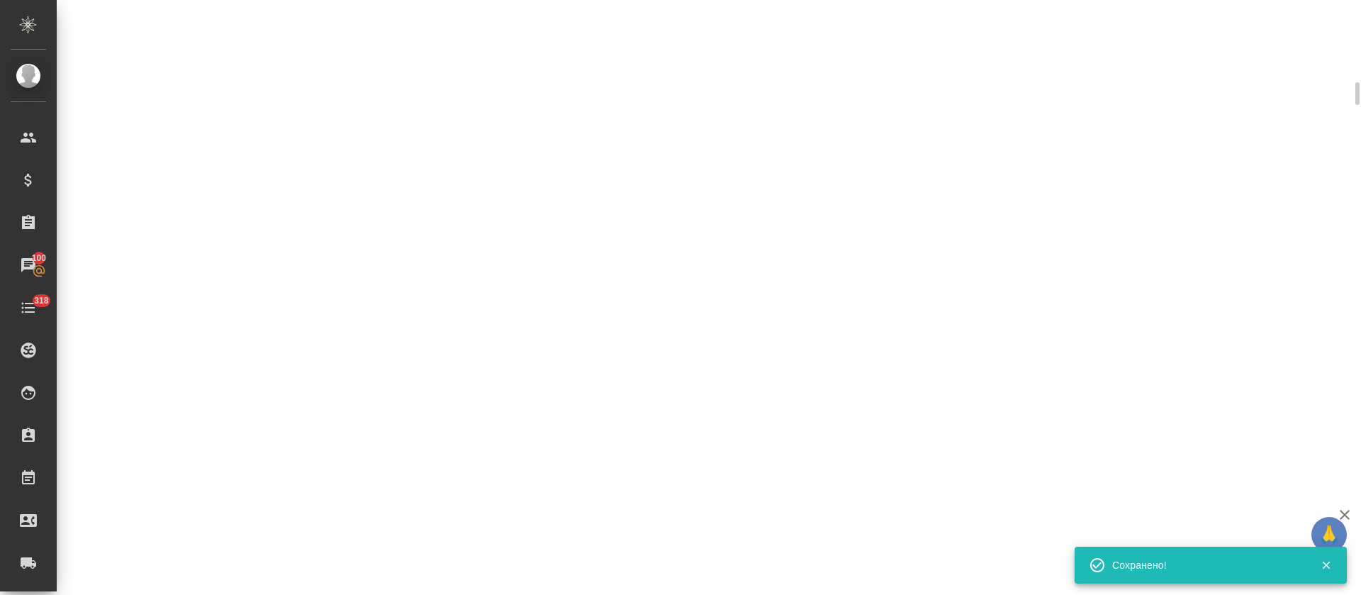
scroll to position [588, 0]
select select "RU"
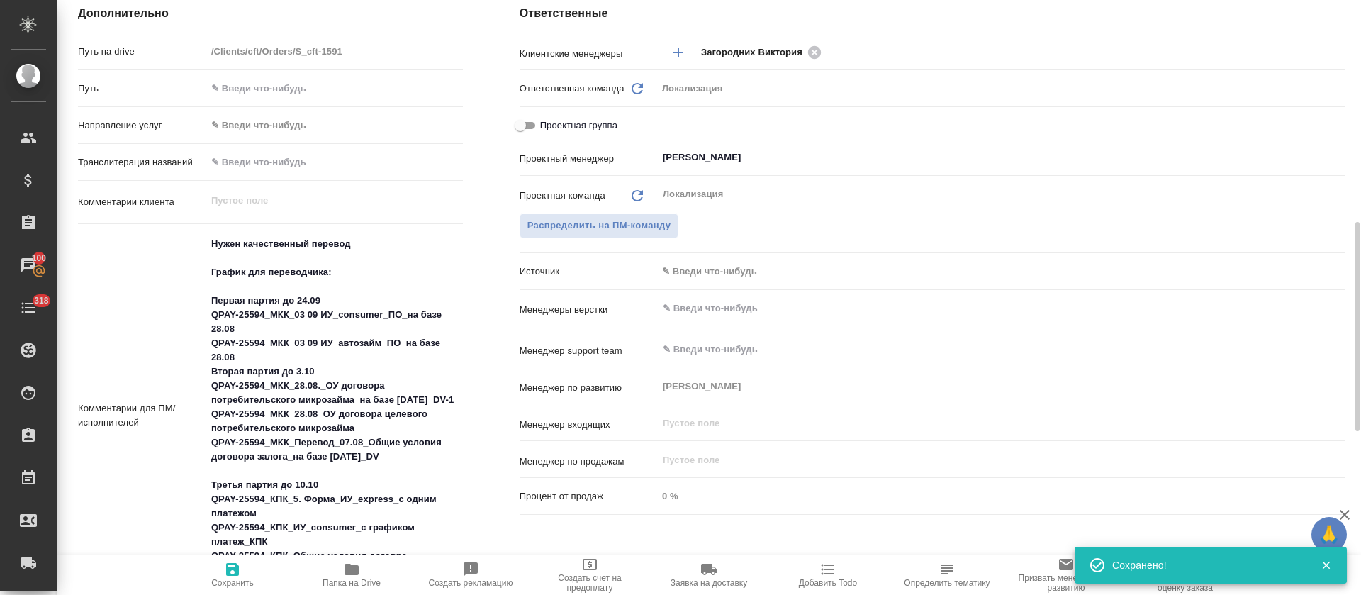
scroll to position [599, 0]
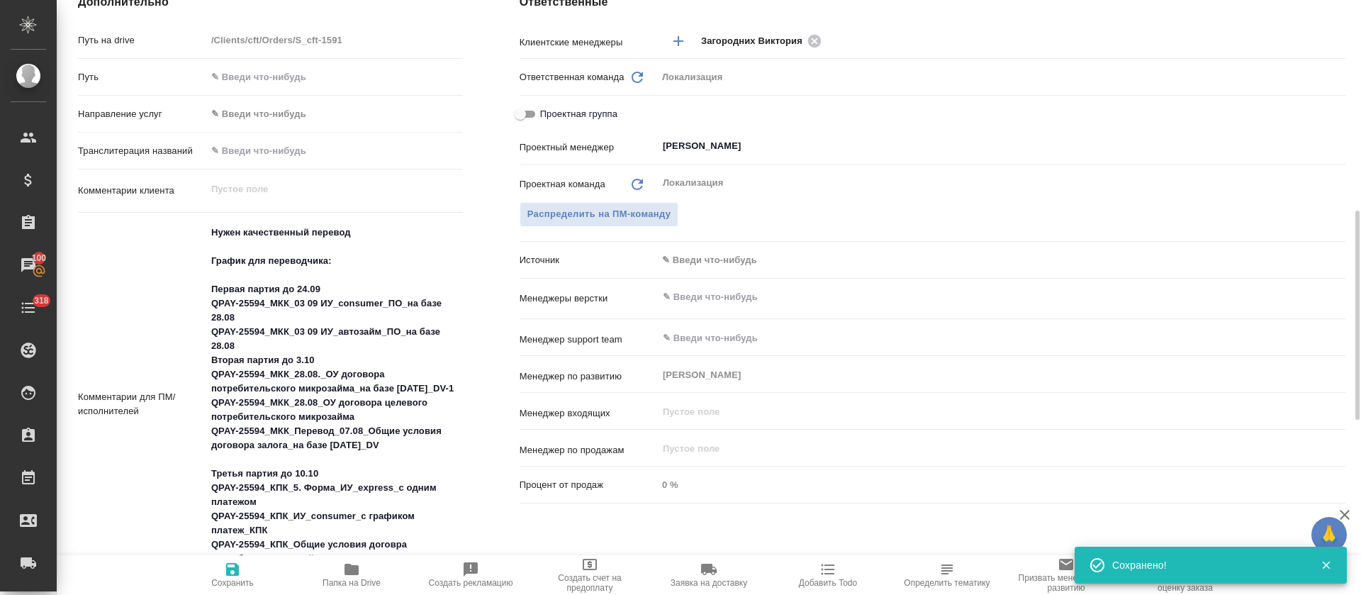
type textarea "x"
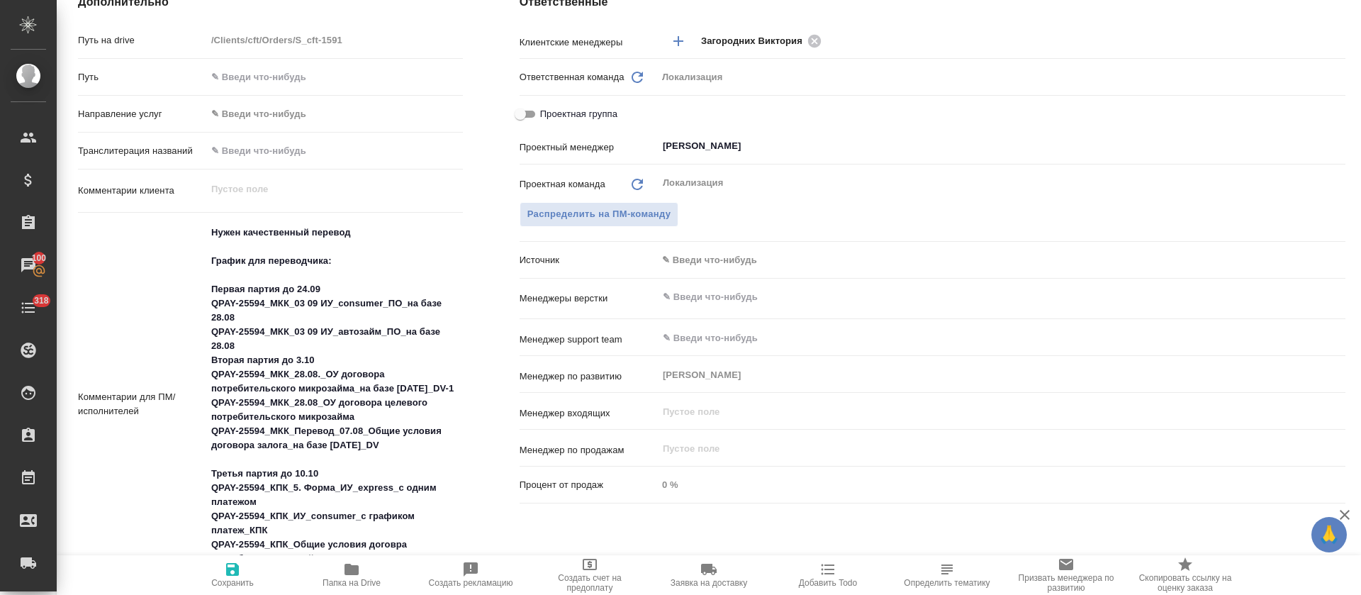
type textarea "x"
click at [264, 349] on textarea "Нужен качественный перевод График для переводчика: Первая партия до 24.09 QPAY-…" at bounding box center [334, 402] width 257 height 364
type textarea "Нужен качественный перевод График для переводчика: Первая партия до 24.09 QPAY-…"
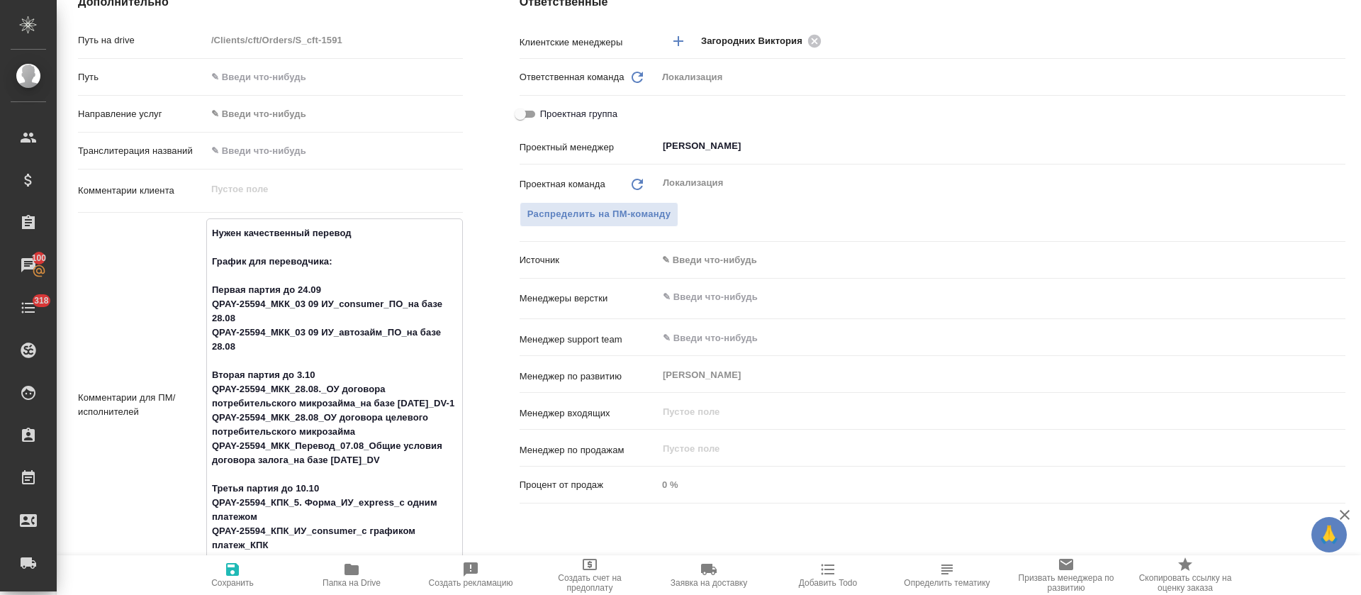
type textarea "x"
type textarea "Нужен качественный перевод График для переводчика: Первая партия до 24.09 QPAY-…"
type textarea "x"
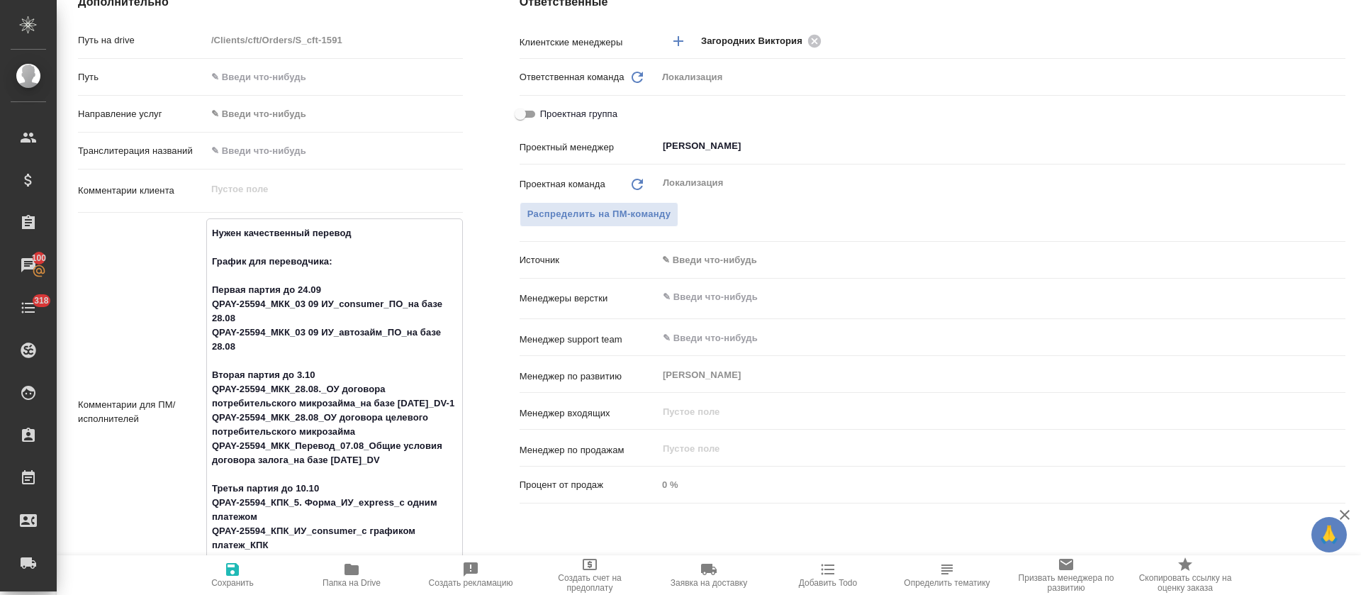
drag, startPoint x: 228, startPoint y: 575, endPoint x: 235, endPoint y: 565, distance: 12.2
click at [229, 576] on icon "button" at bounding box center [232, 569] width 17 height 17
type textarea "x"
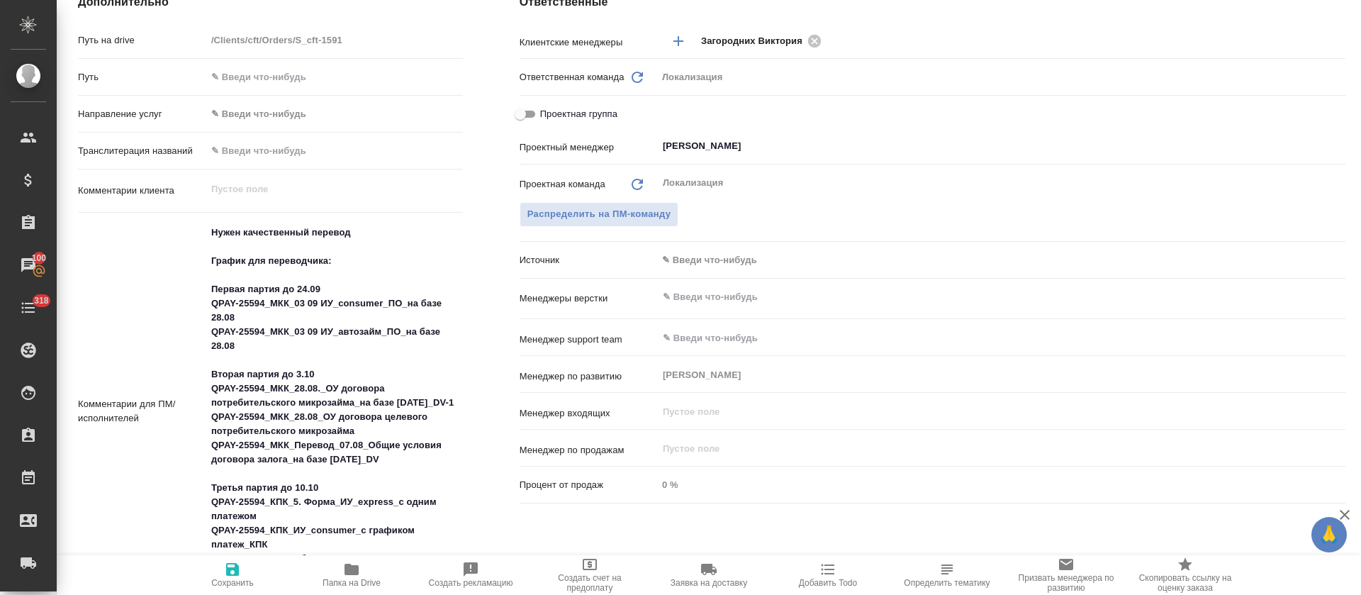
type textarea "x"
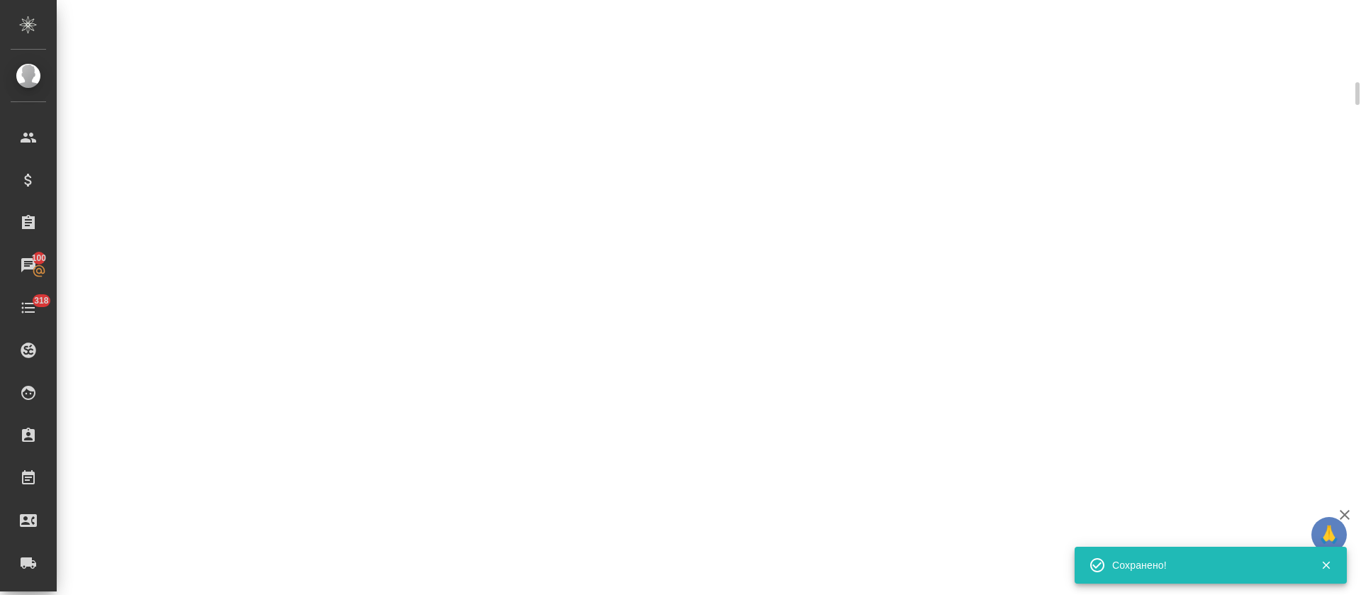
select select "RU"
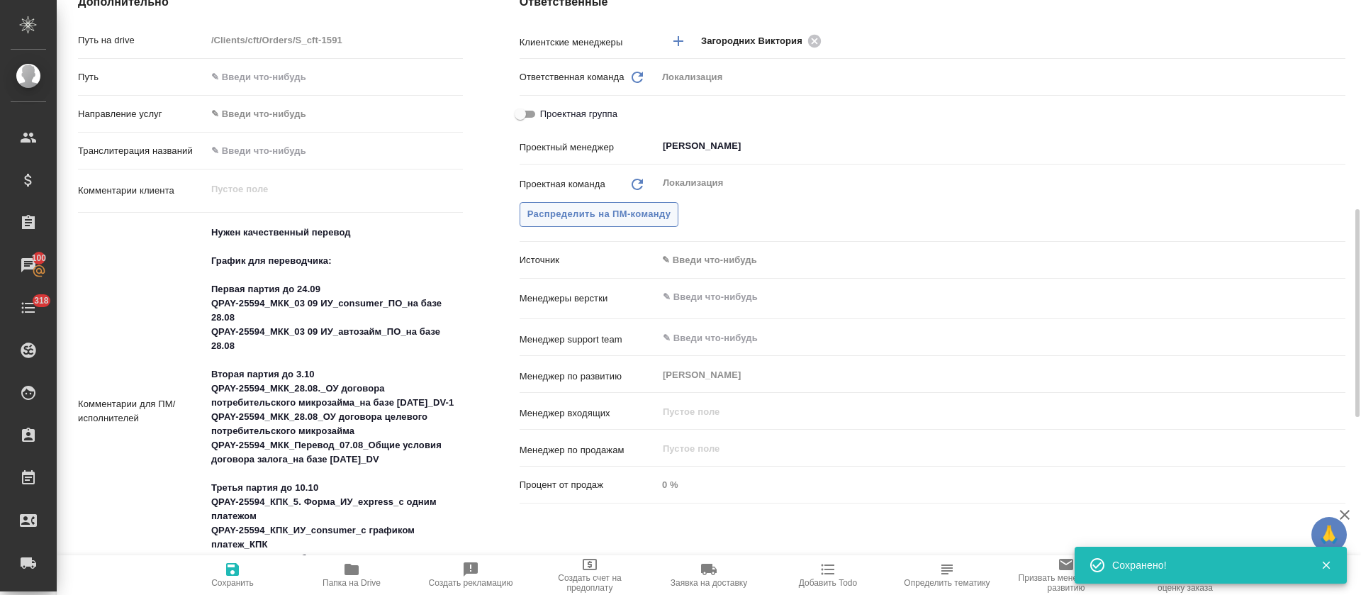
type textarea "x"
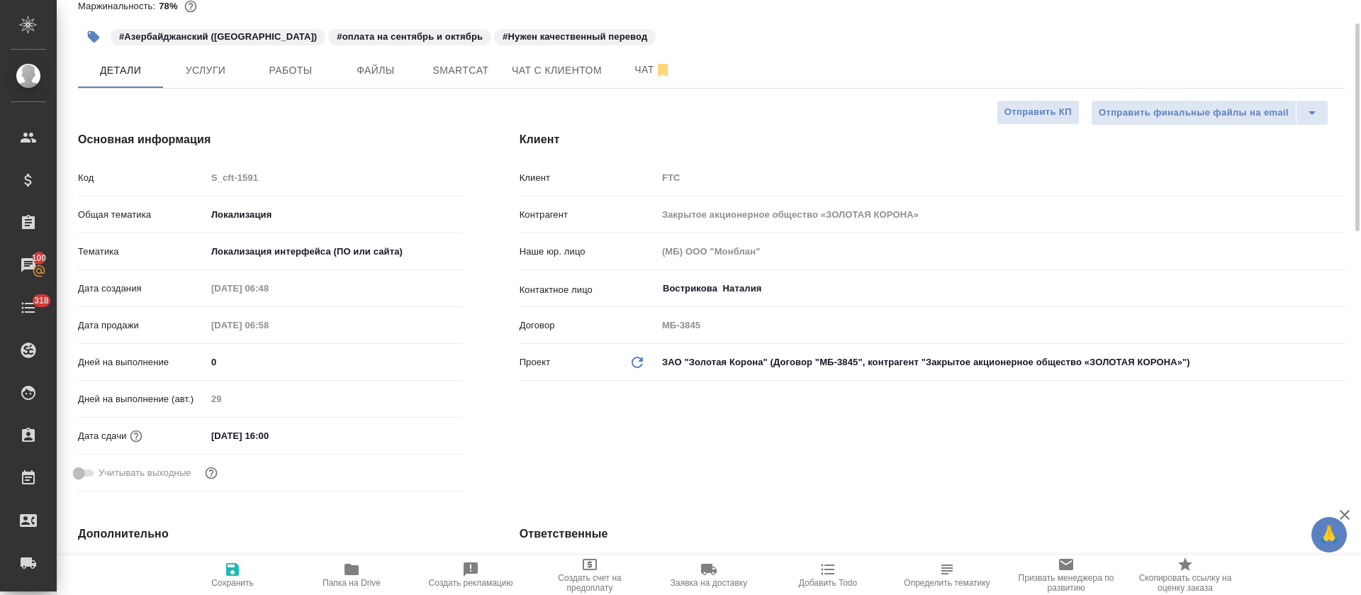
scroll to position [0, 0]
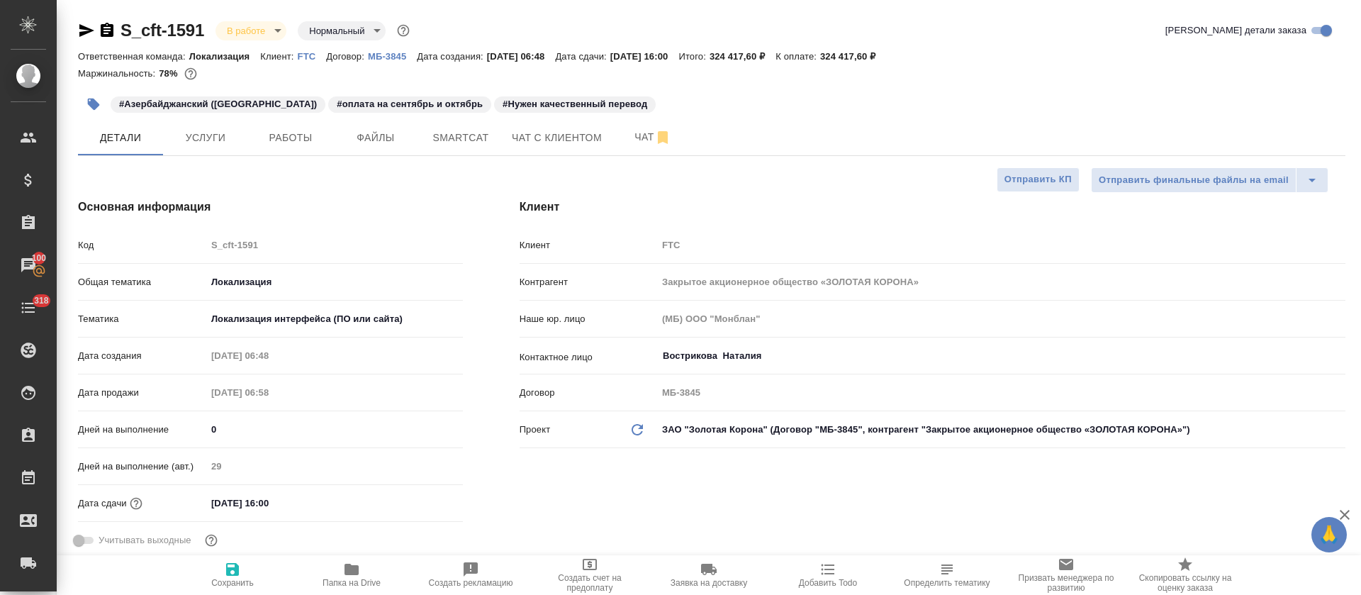
type textarea "x"
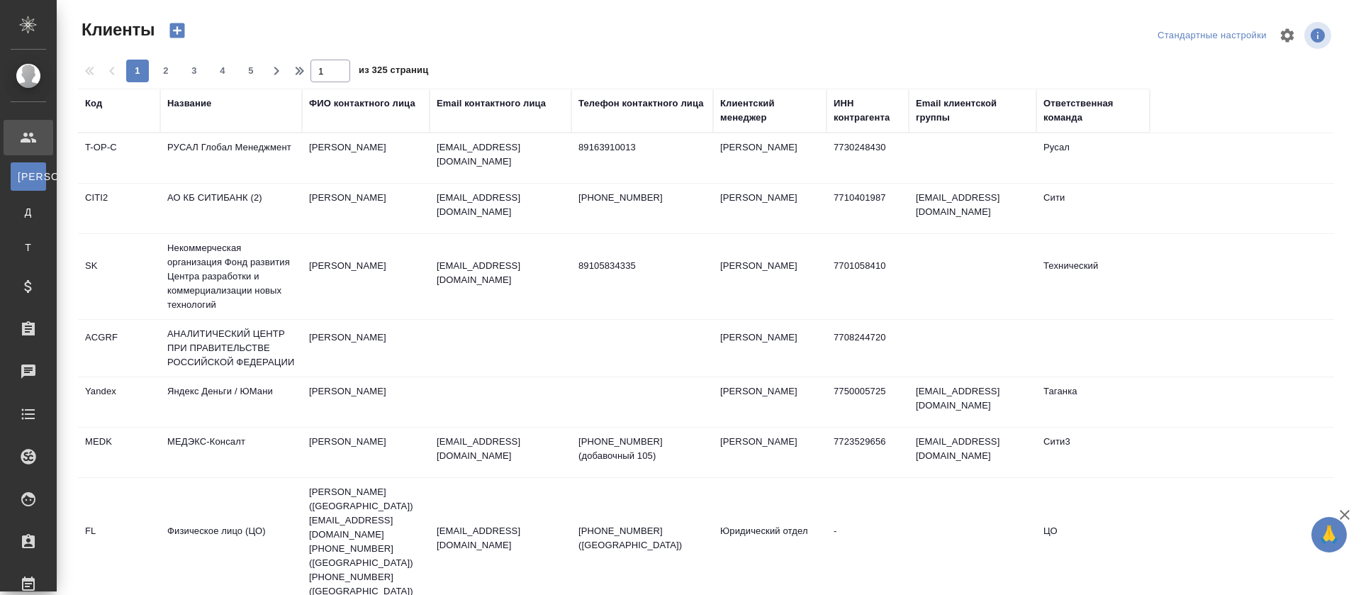
select select "RU"
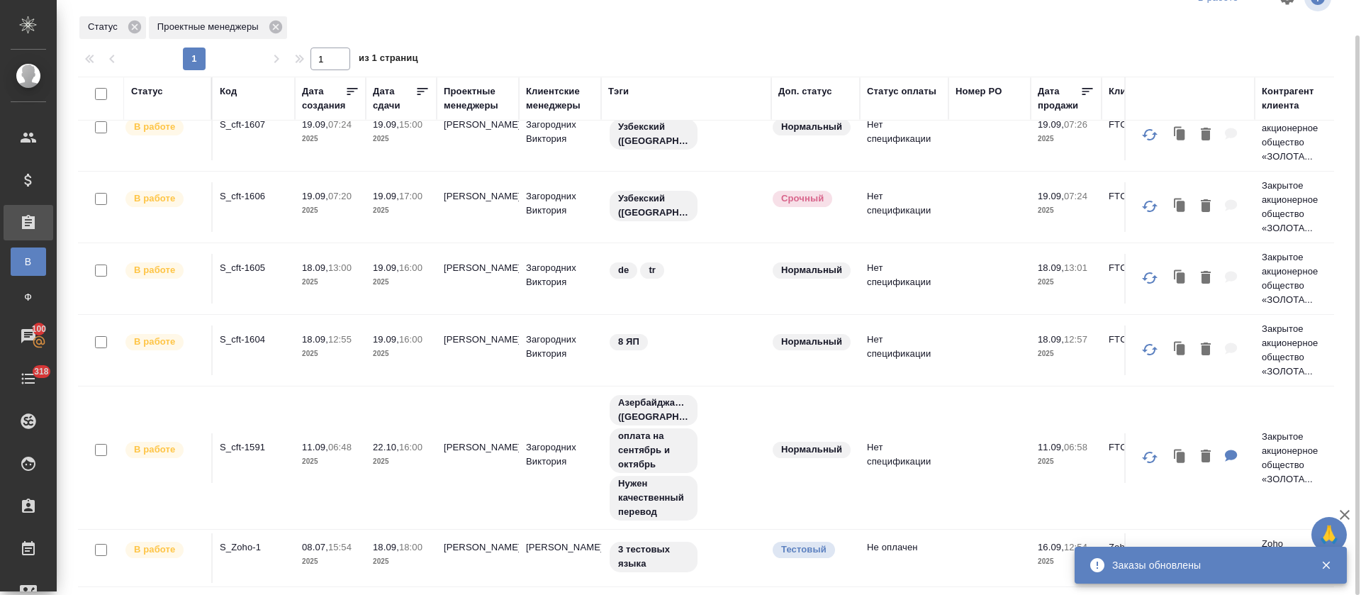
scroll to position [38, 0]
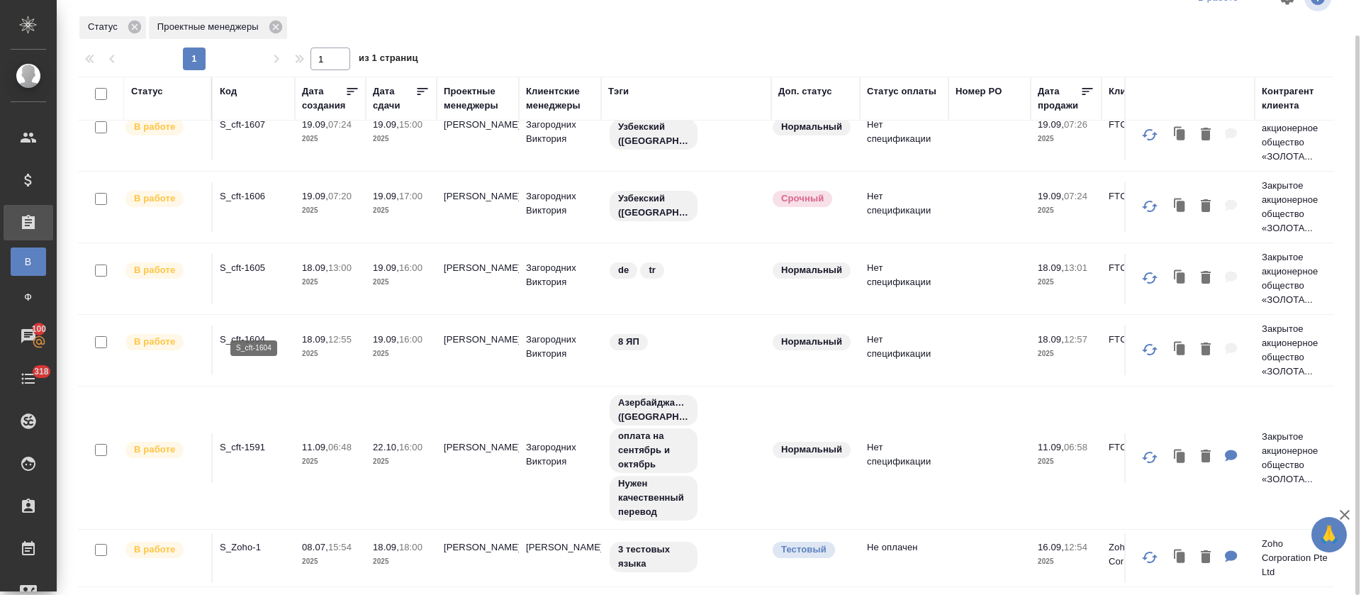
click at [241, 332] on p "S_cft-1604" at bounding box center [254, 339] width 68 height 14
click at [254, 261] on p "S_cft-1605" at bounding box center [254, 268] width 68 height 14
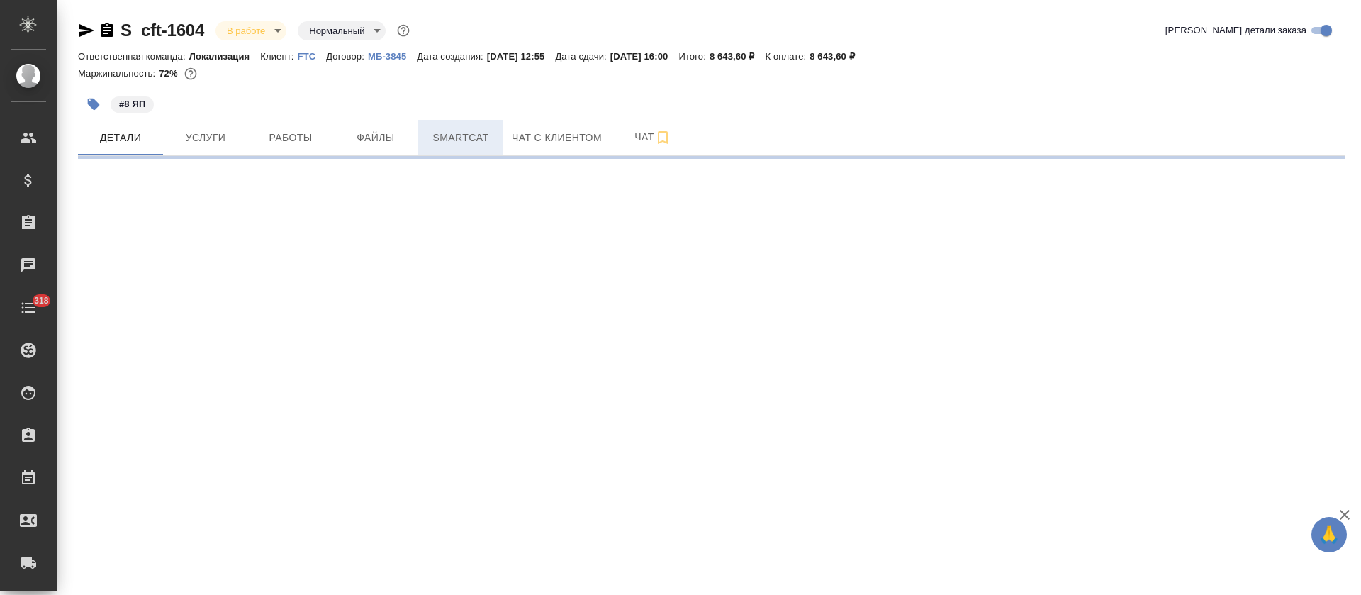
select select "RU"
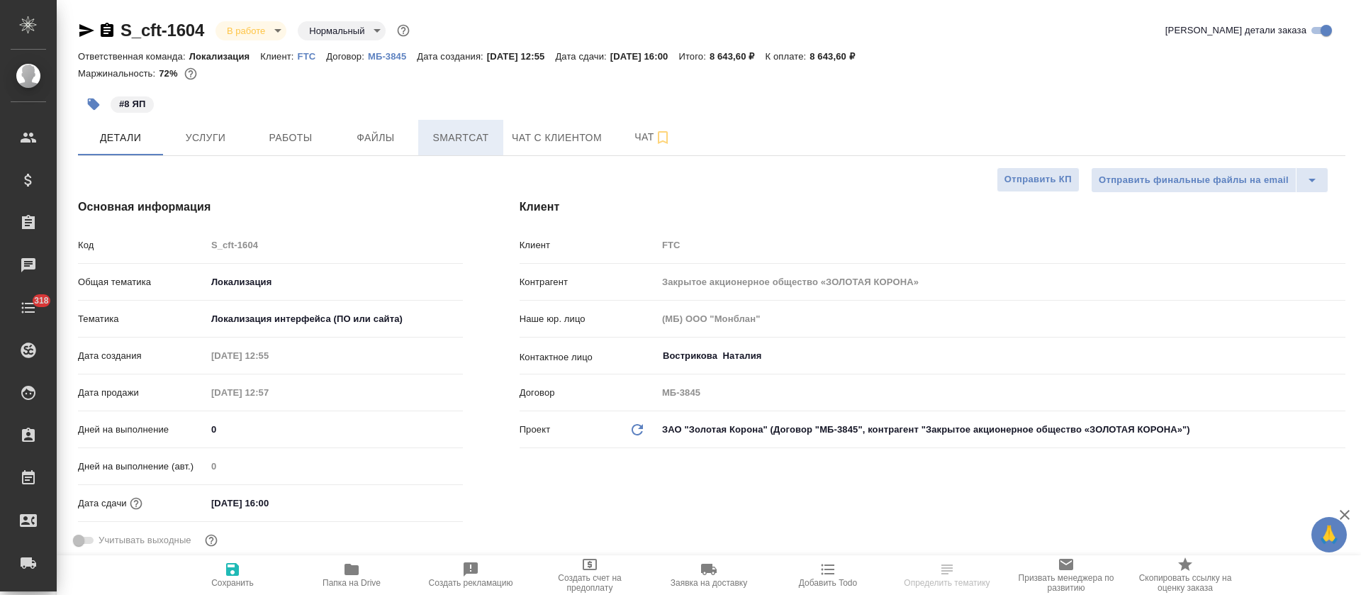
click at [462, 140] on span "Smartcat" at bounding box center [461, 138] width 68 height 18
type textarea "x"
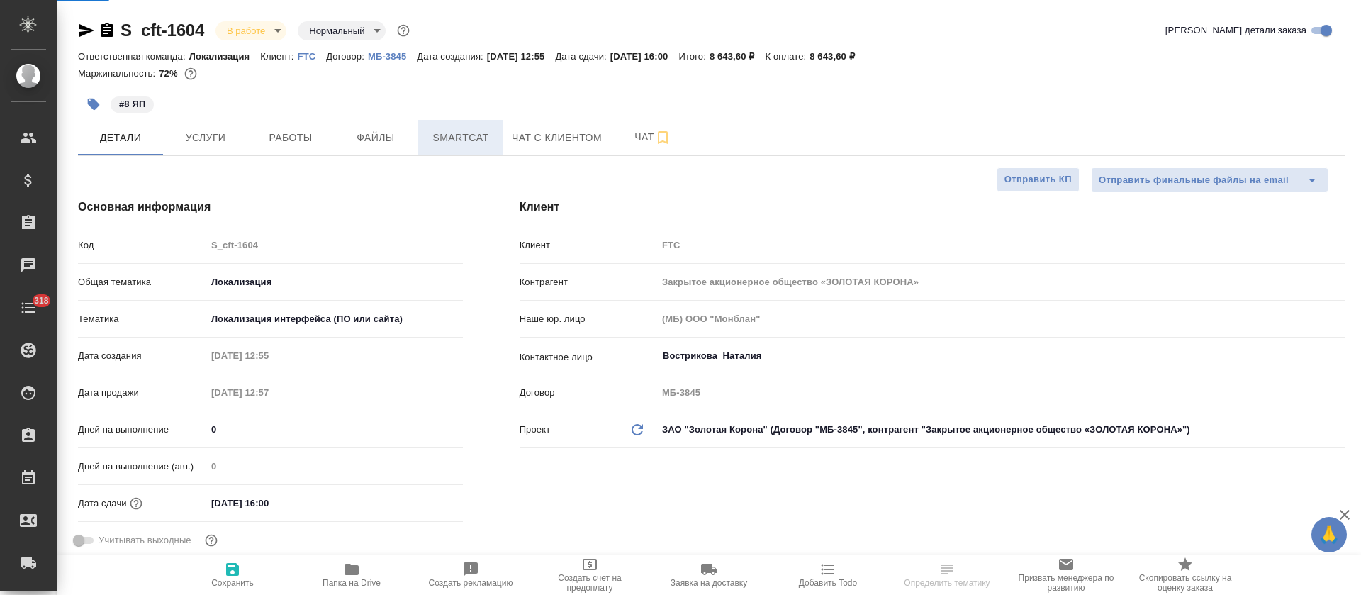
type textarea "x"
type input "[PERSON_NAME]"
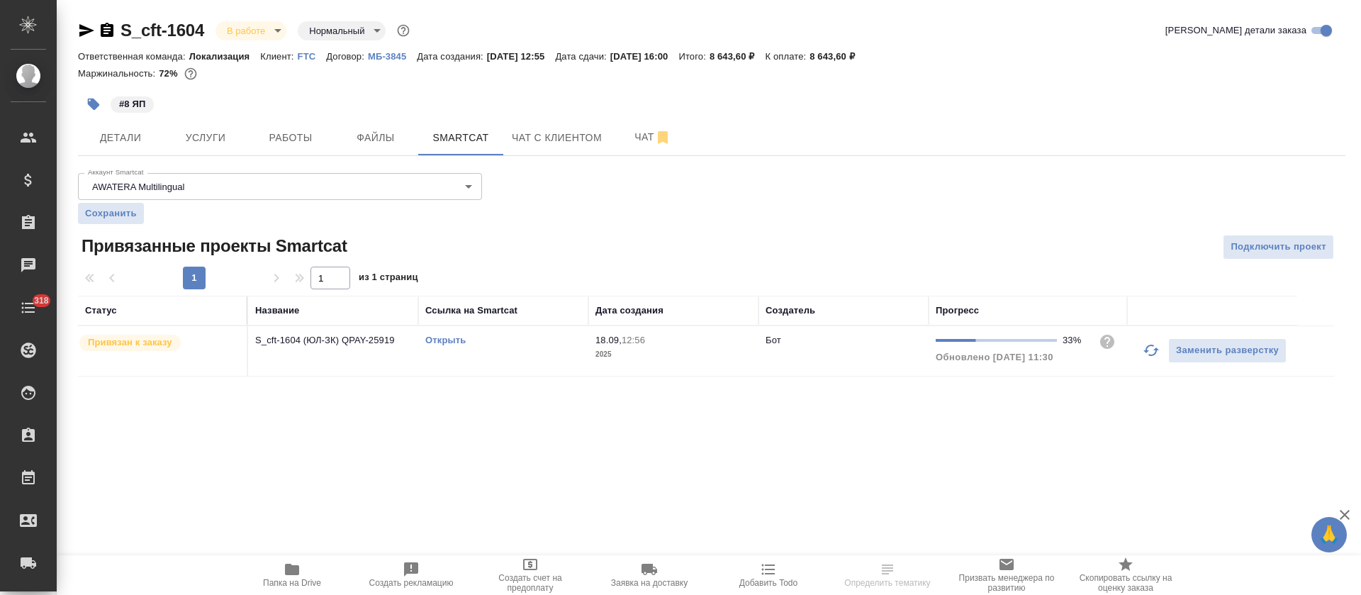
click at [1155, 347] on icon "button" at bounding box center [1151, 350] width 17 height 17
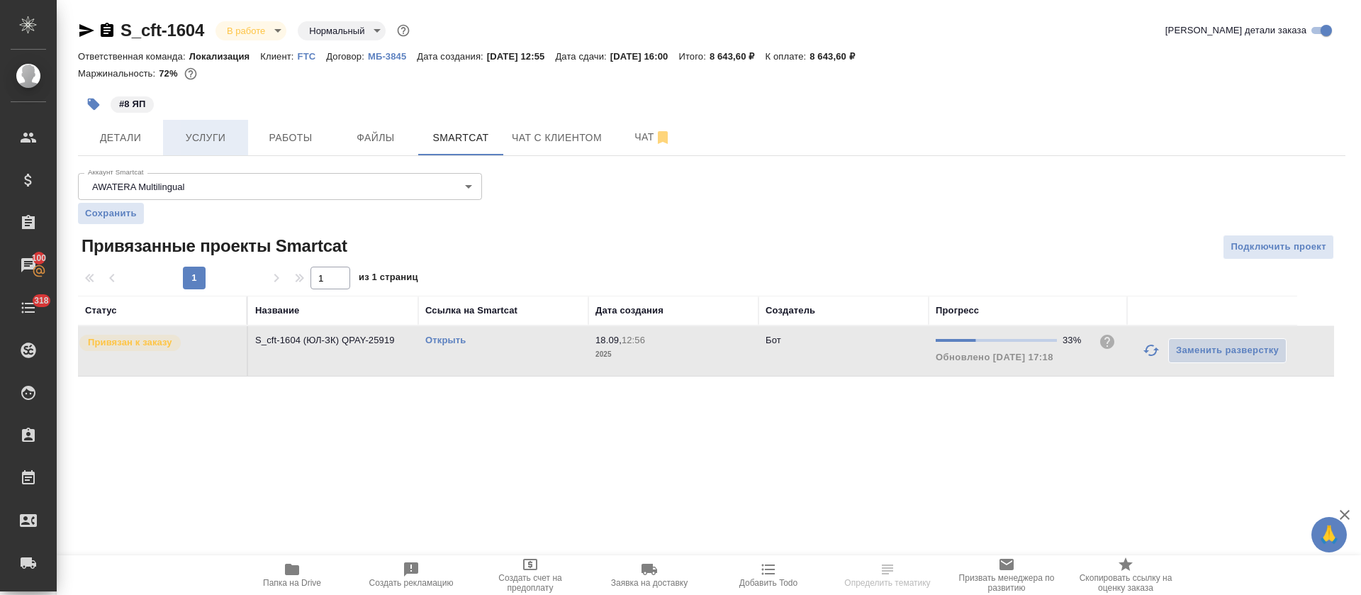
click at [208, 138] on span "Услуги" at bounding box center [206, 138] width 68 height 18
click at [327, 142] on button "Работы" at bounding box center [290, 137] width 85 height 35
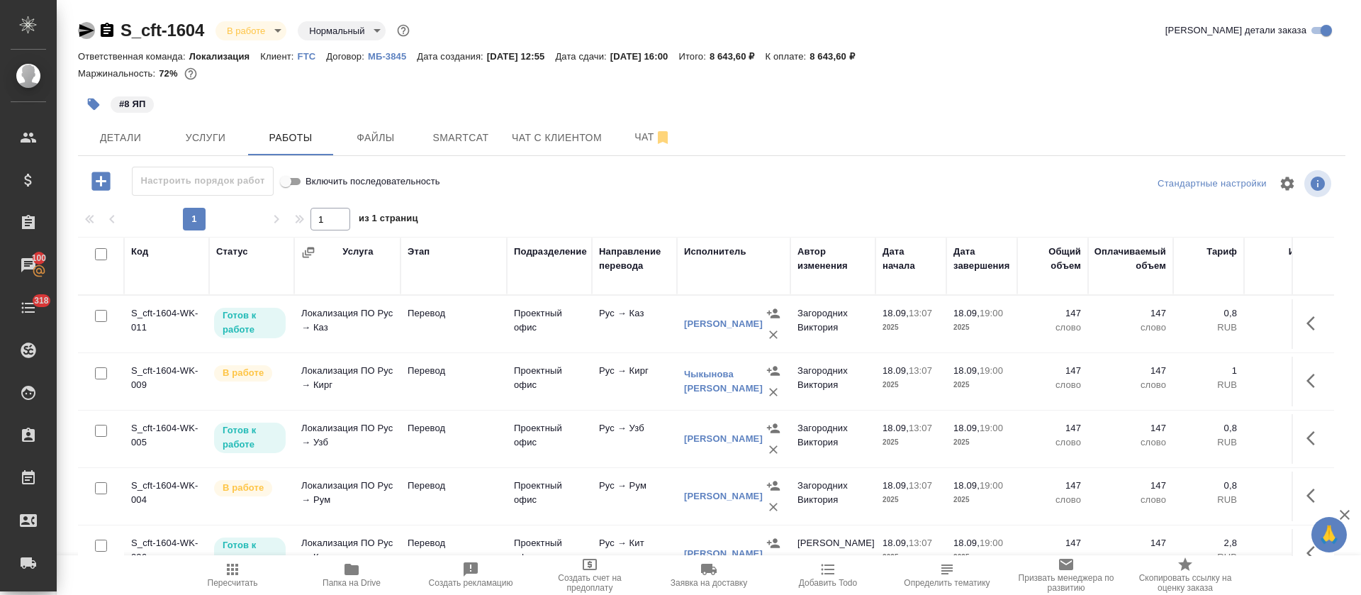
click at [91, 34] on icon "button" at bounding box center [86, 30] width 17 height 17
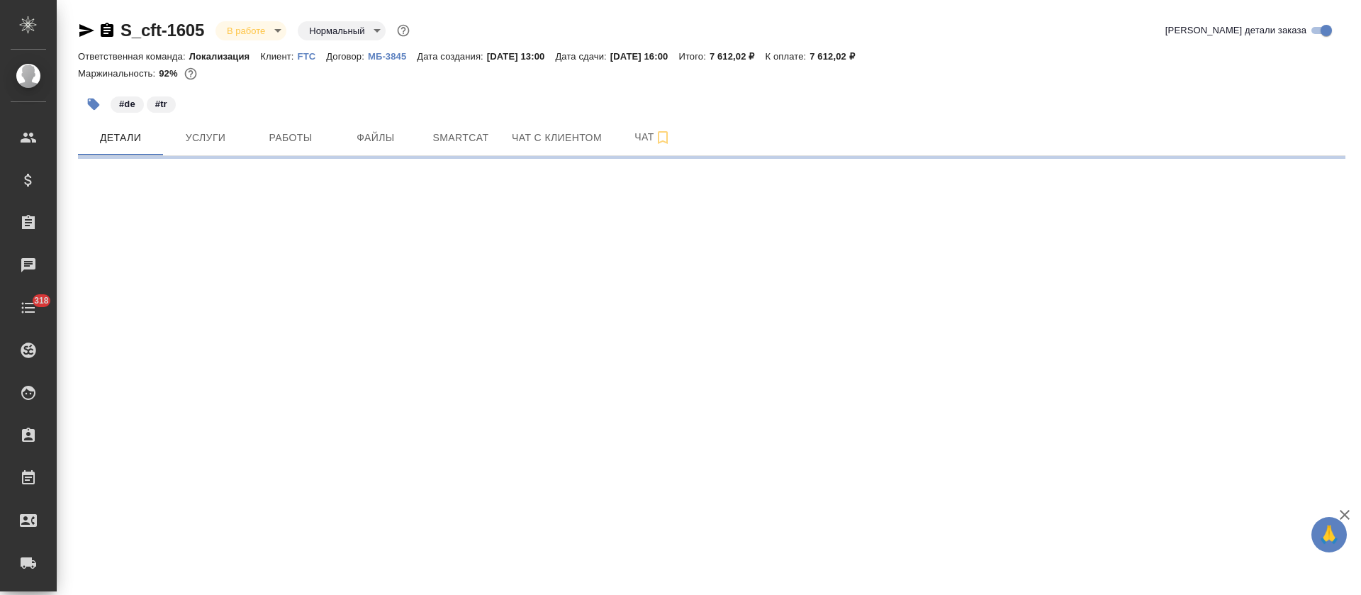
select select "RU"
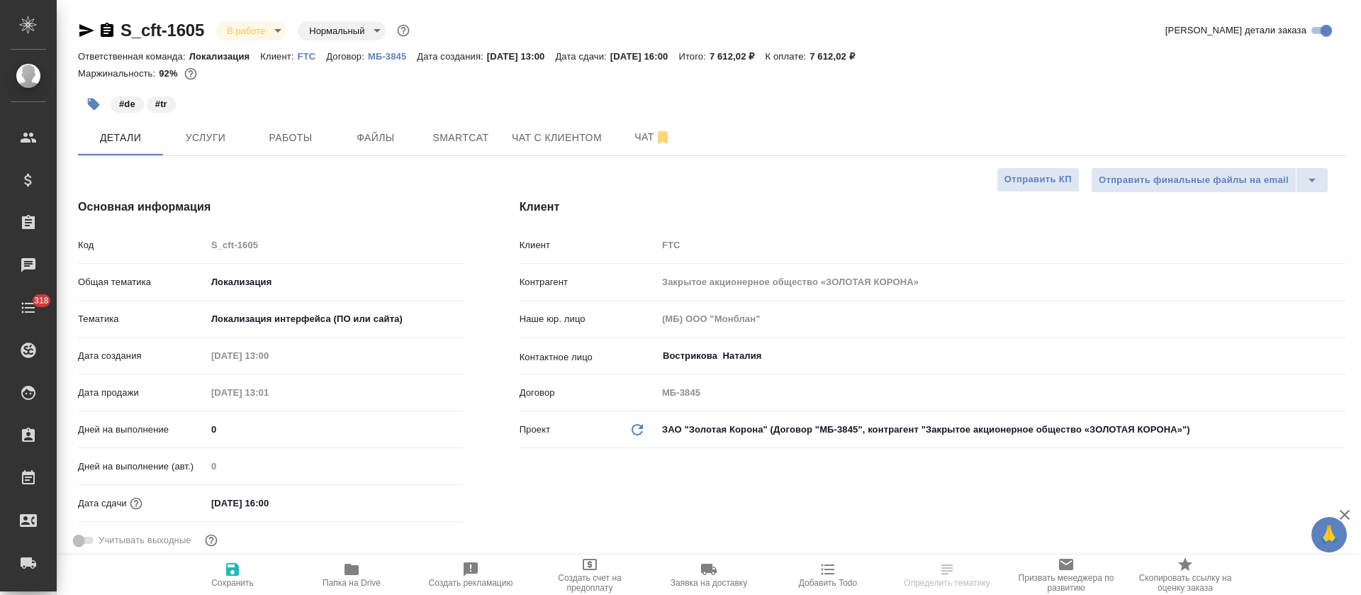
type textarea "x"
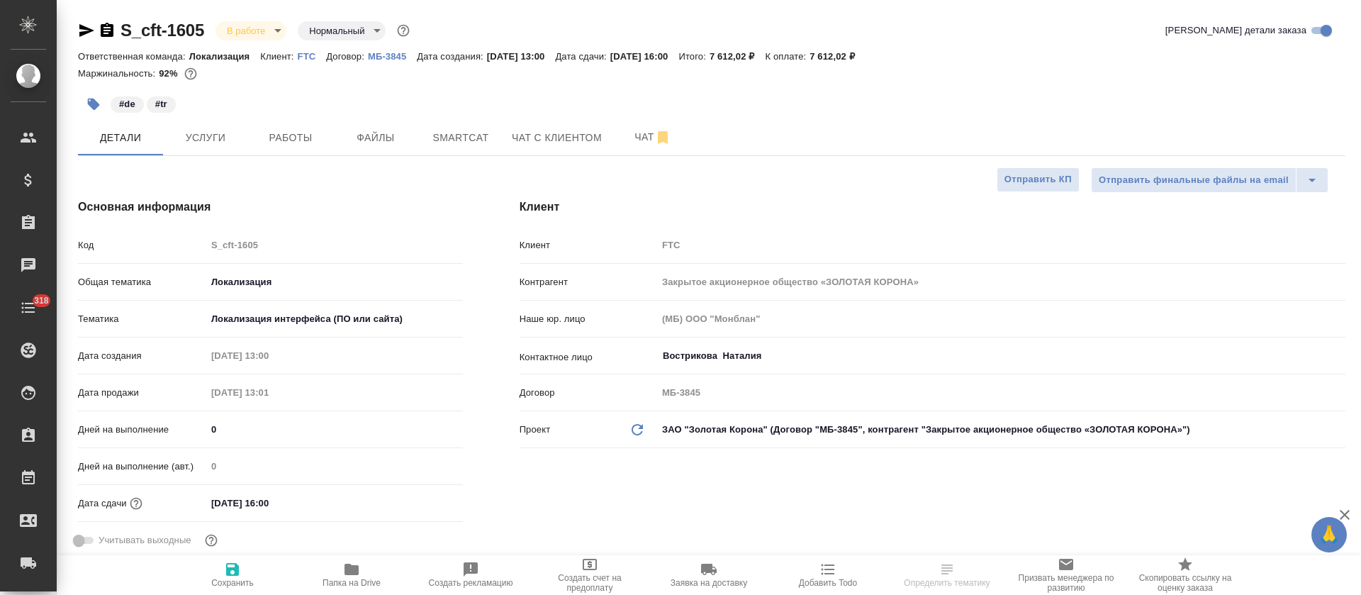
type textarea "x"
click at [306, 136] on span "Работы" at bounding box center [291, 138] width 68 height 18
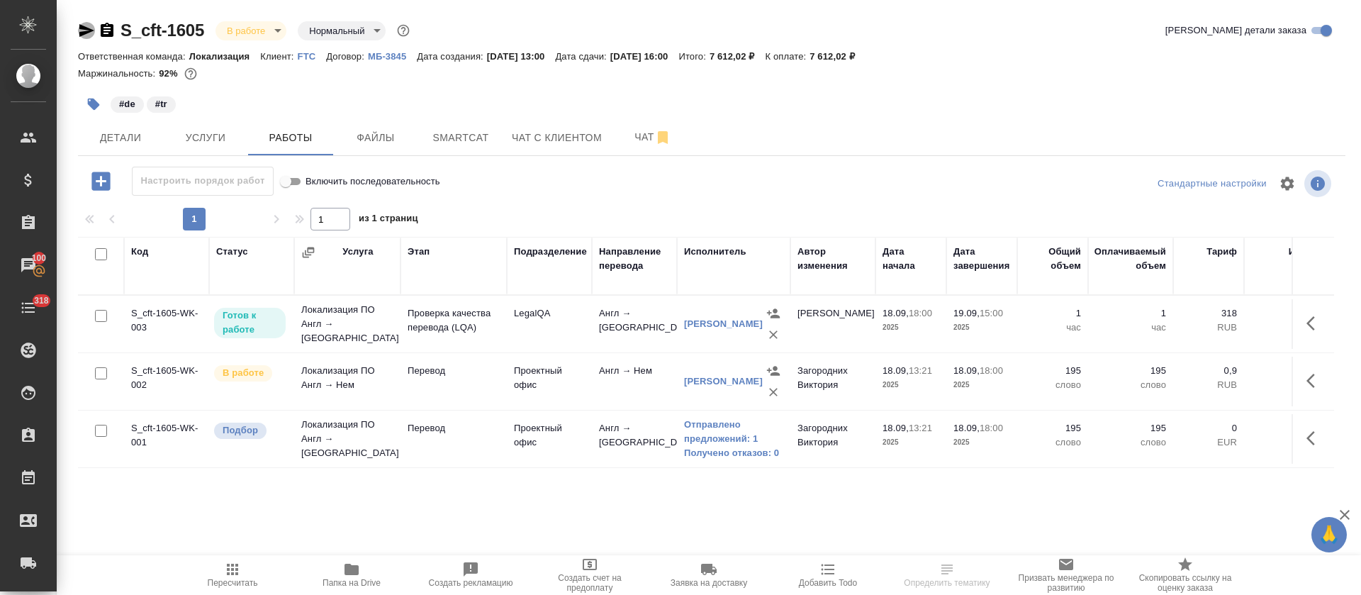
click at [82, 28] on icon "button" at bounding box center [86, 30] width 15 height 13
